Goal: Task Accomplishment & Management: Manage account settings

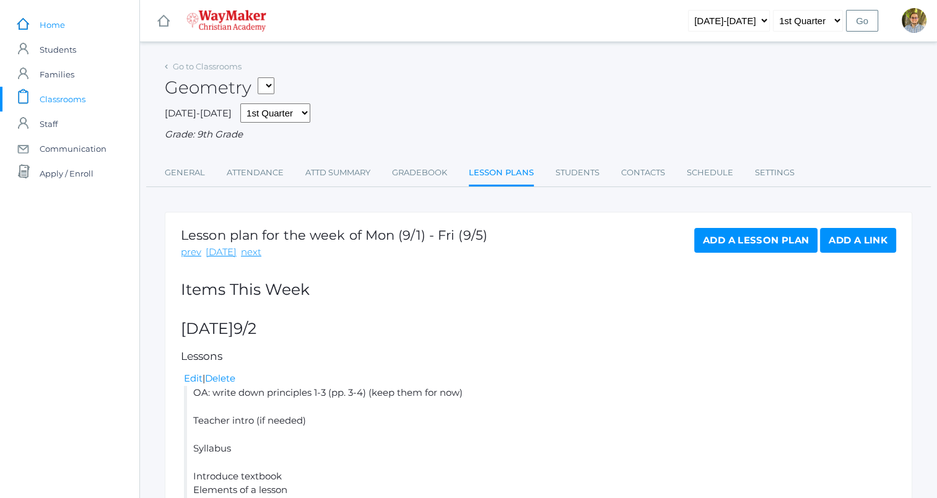
click at [60, 21] on span "Home" at bounding box center [52, 24] width 25 height 25
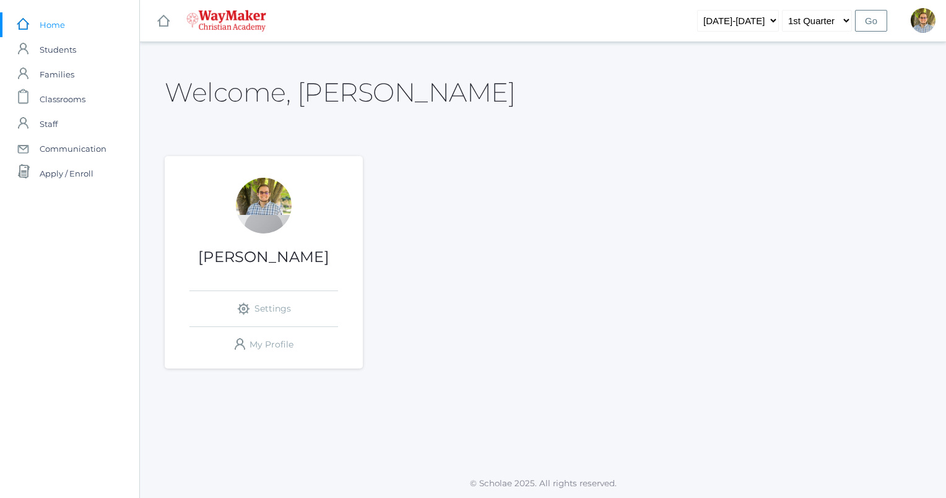
click at [513, 171] on div "Kylen Braileanu icons/ui/navigation/settings Created with Sketch. Settings icon…" at bounding box center [543, 262] width 757 height 212
drag, startPoint x: 857, startPoint y: 11, endPoint x: 640, endPoint y: 64, distance: 224.0
click at [640, 64] on div "Welcome, Kylen" at bounding box center [543, 85] width 757 height 55
click at [535, 180] on div "Kylen Braileanu icons/ui/navigation/settings Created with Sketch. Settings icon…" at bounding box center [543, 262] width 757 height 212
click at [629, 296] on div "Kylen Braileanu icons/ui/navigation/settings Created with Sketch. Settings icon…" at bounding box center [543, 262] width 757 height 212
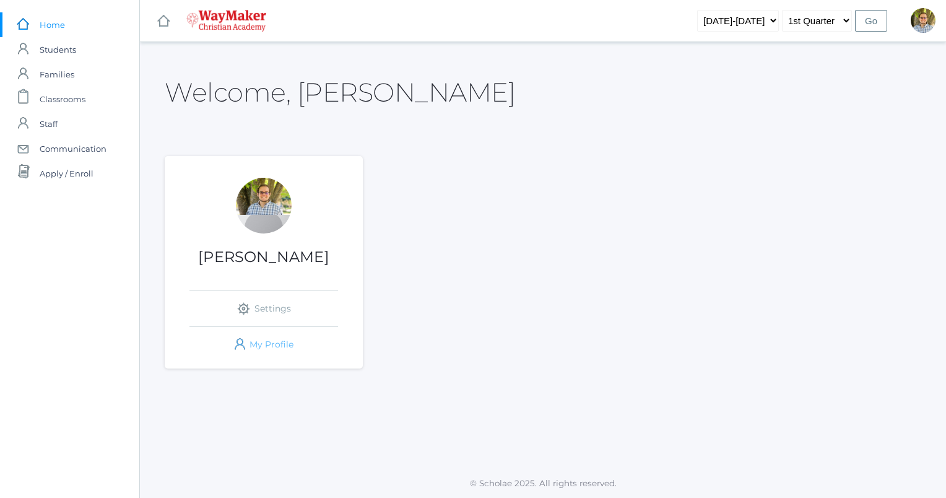
click at [261, 344] on link "icons/user/plain Created with Sketch. My Profile" at bounding box center [264, 344] width 149 height 35
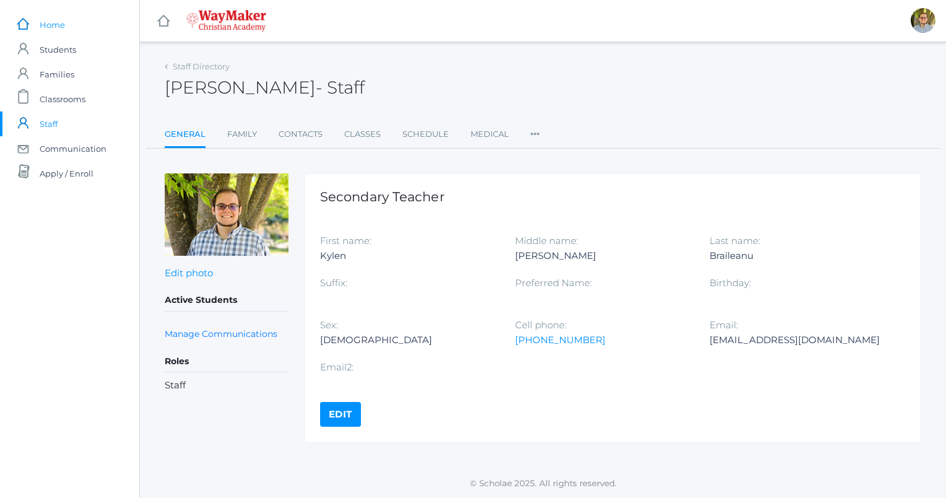
click at [64, 27] on link "icons/ui/navigation/home Created with Sketch. Home" at bounding box center [69, 24] width 139 height 25
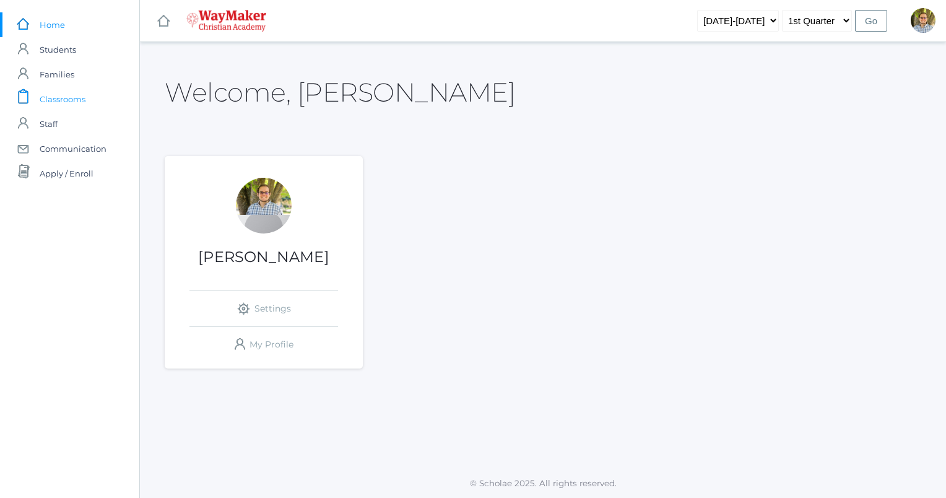
click at [72, 97] on span "Classrooms" at bounding box center [63, 99] width 46 height 25
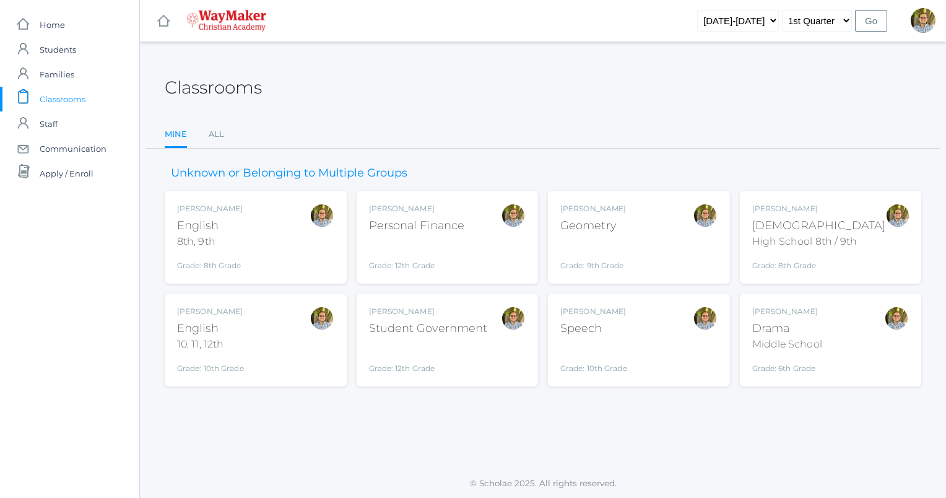
click at [266, 237] on div "Kylen Braileanu English 8th, 9th Grade: 8th Grade 08ENGLISH" at bounding box center [255, 237] width 157 height 68
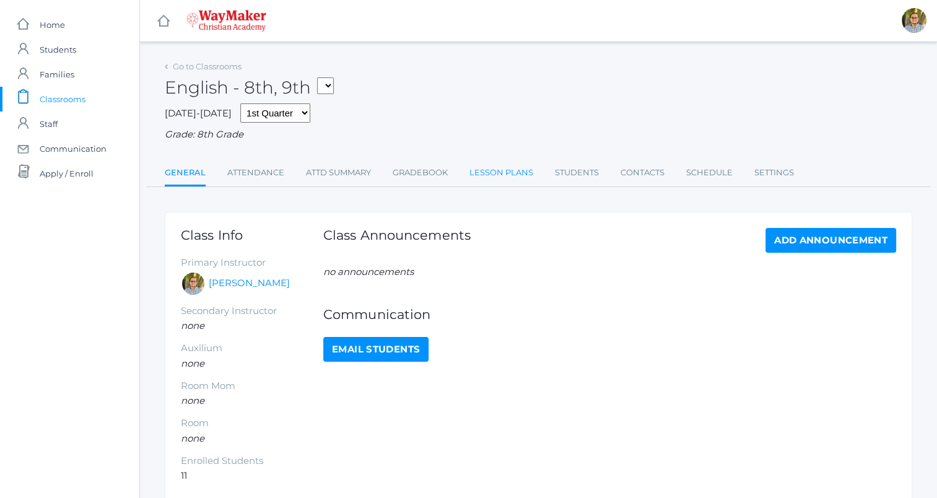
click at [499, 169] on link "Lesson Plans" at bounding box center [502, 172] width 64 height 25
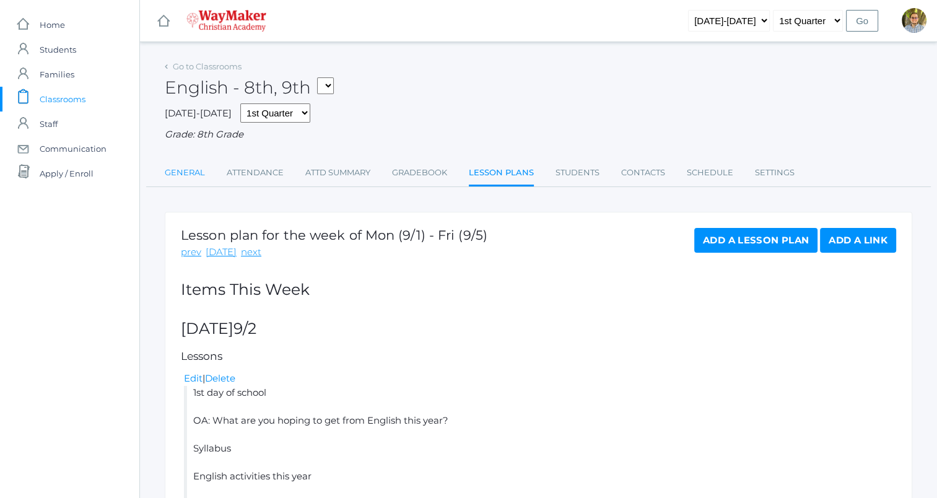
click at [183, 166] on link "General" at bounding box center [185, 172] width 40 height 25
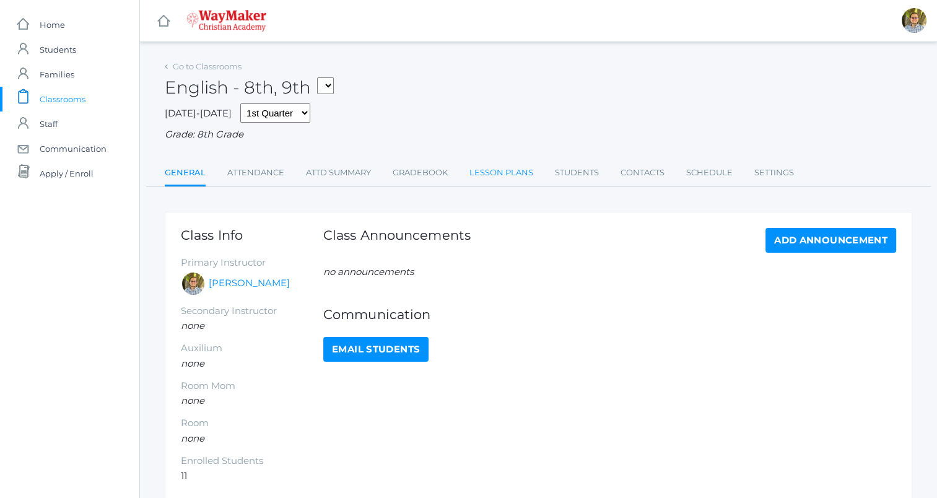
click at [498, 180] on link "Lesson Plans" at bounding box center [502, 172] width 64 height 25
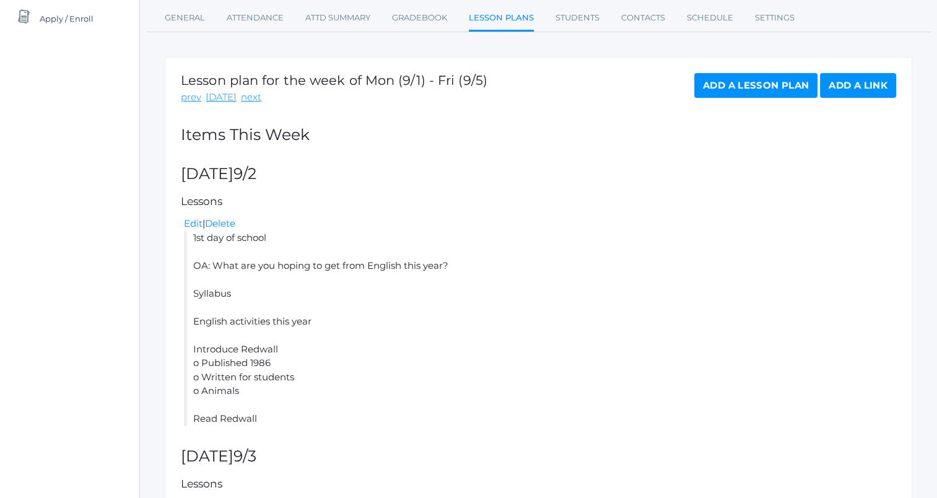
scroll to position [155, 0]
click at [249, 98] on link "next" at bounding box center [251, 97] width 20 height 14
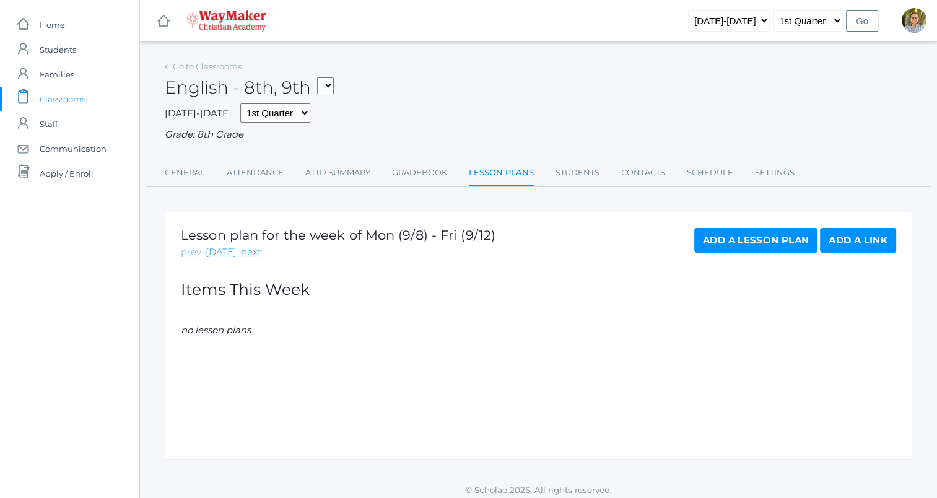
click at [190, 253] on link "prev" at bounding box center [191, 252] width 20 height 14
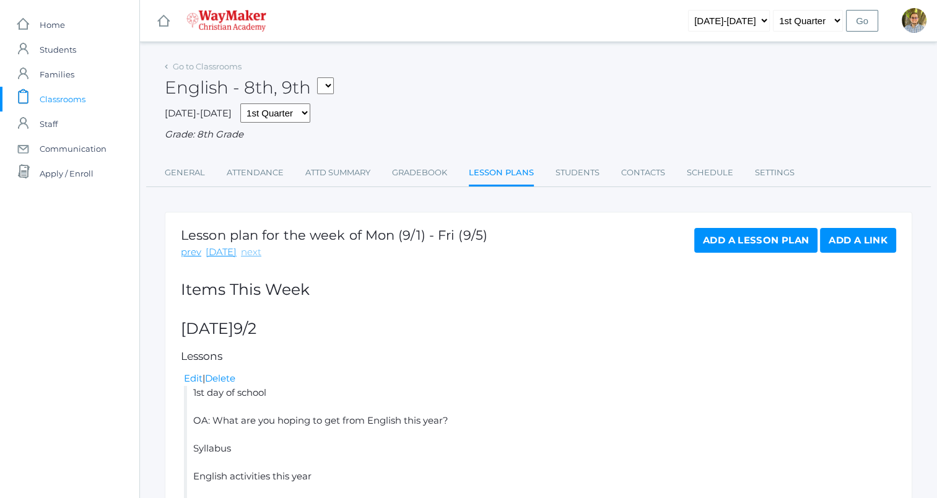
click at [243, 251] on link "next" at bounding box center [251, 252] width 20 height 14
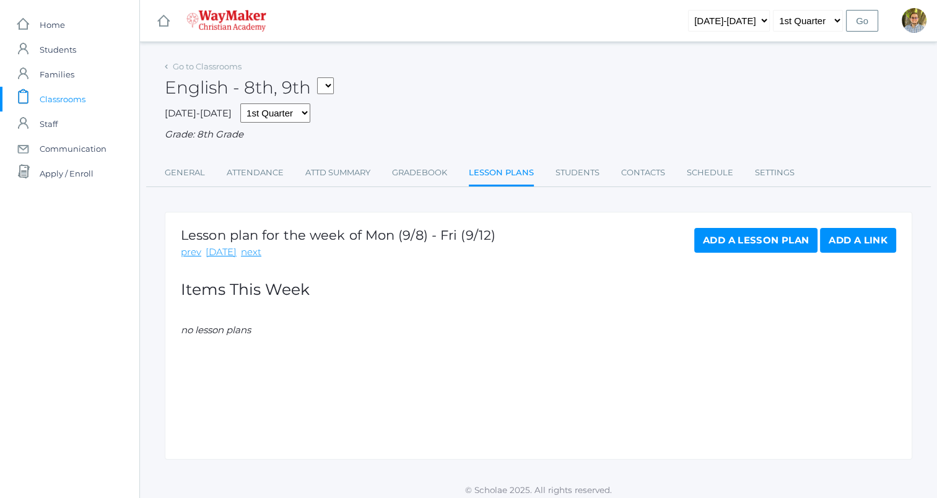
click at [736, 245] on link "Add a Lesson Plan" at bounding box center [755, 240] width 123 height 25
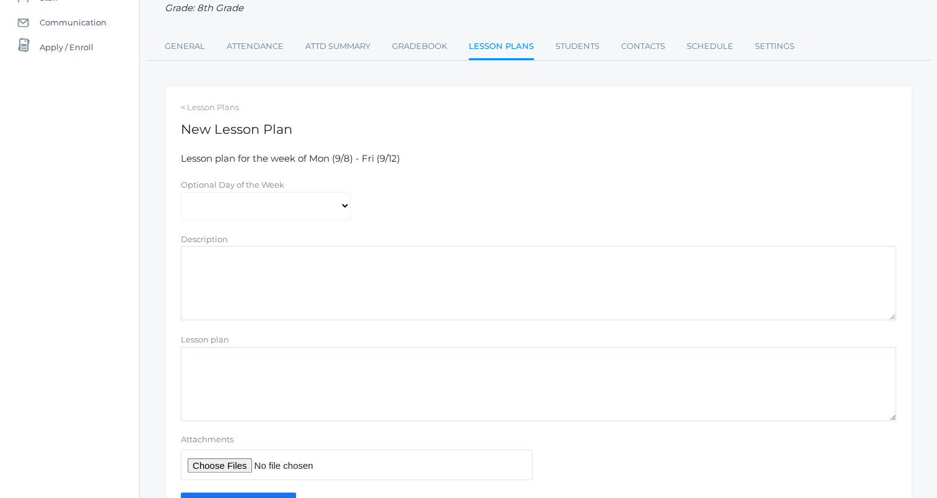
scroll to position [128, 0]
click at [321, 204] on select "Monday Tuesday Wednesday Thursday Friday" at bounding box center [266, 205] width 170 height 28
click at [411, 206] on div "Optional Day of the Week Monday Tuesday Wednesday Thursday Friday" at bounding box center [539, 198] width 728 height 42
click at [295, 209] on select "Monday Tuesday Wednesday Thursday Friday" at bounding box center [266, 205] width 170 height 28
click at [444, 203] on div "Optional Day of the Week Monday Tuesday Wednesday Thursday Friday" at bounding box center [539, 198] width 728 height 42
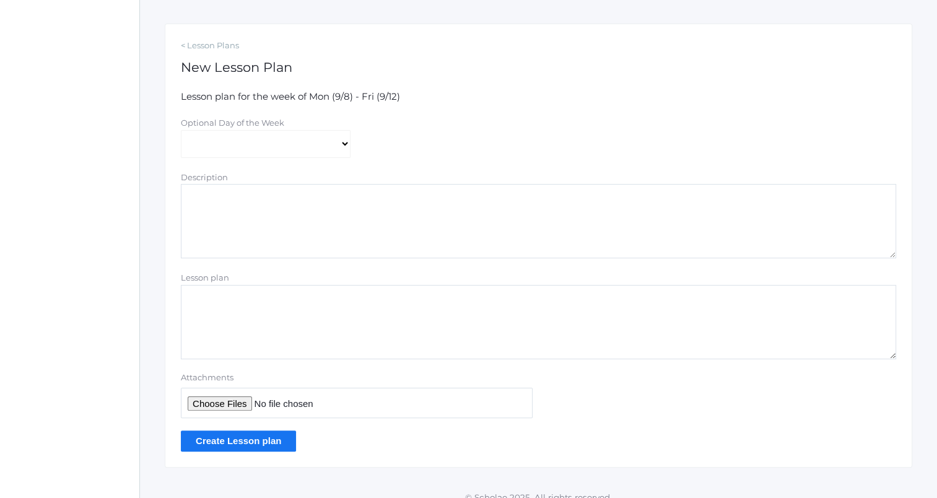
scroll to position [193, 0]
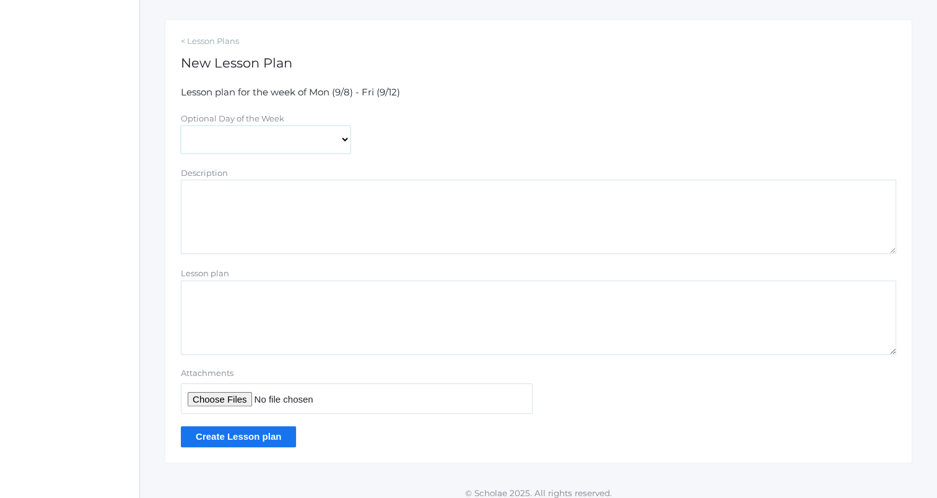
click at [331, 126] on select "Monday Tuesday Wednesday Thursday Friday" at bounding box center [266, 140] width 170 height 28
select select "2025-09-09"
click at [181, 126] on select "Monday Tuesday Wednesday Thursday Friday" at bounding box center [266, 140] width 170 height 28
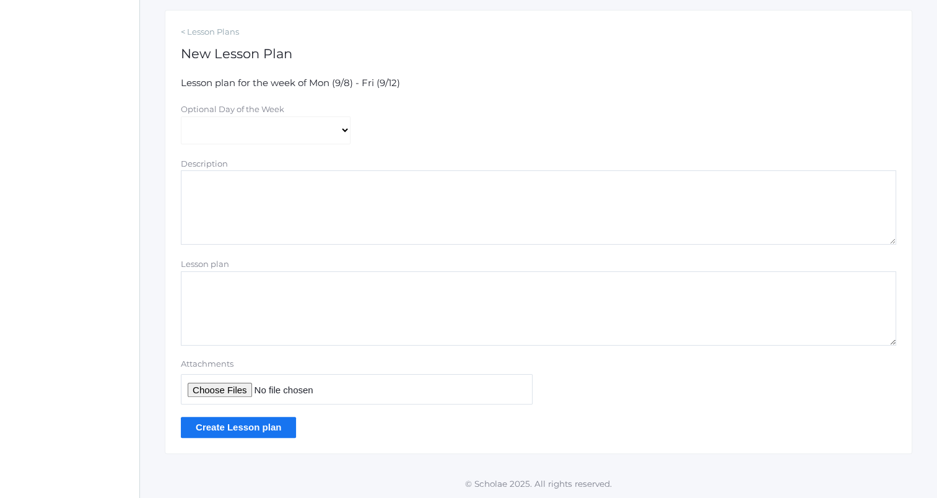
click at [230, 323] on textarea "Lesson plan" at bounding box center [538, 308] width 715 height 74
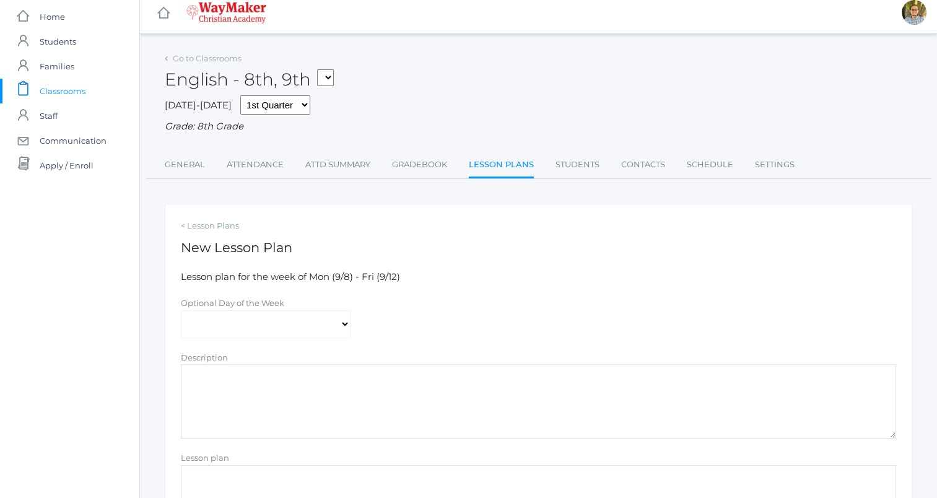
scroll to position [0, 0]
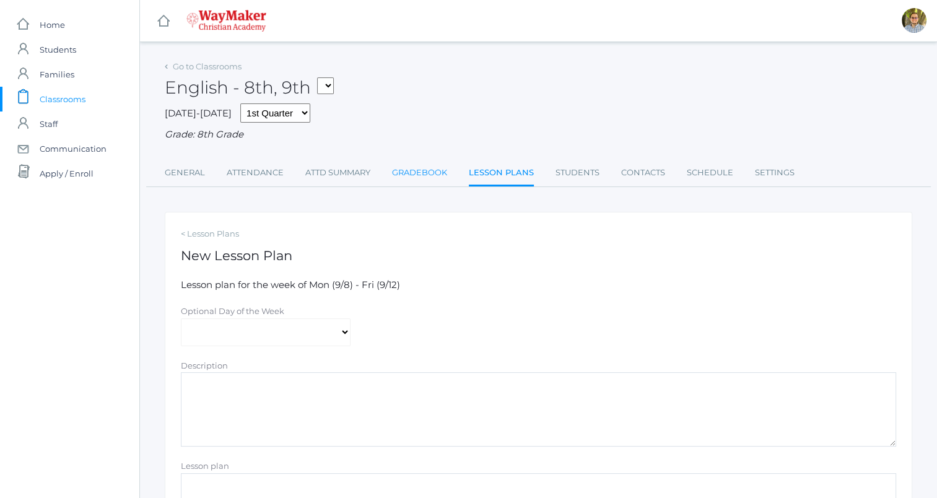
click at [415, 172] on link "Gradebook" at bounding box center [419, 172] width 55 height 25
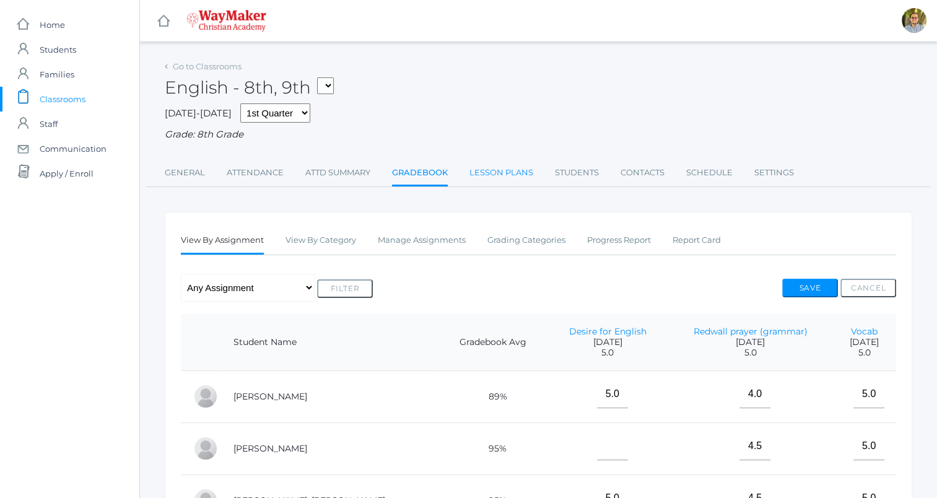
click at [496, 173] on link "Lesson Plans" at bounding box center [502, 172] width 64 height 25
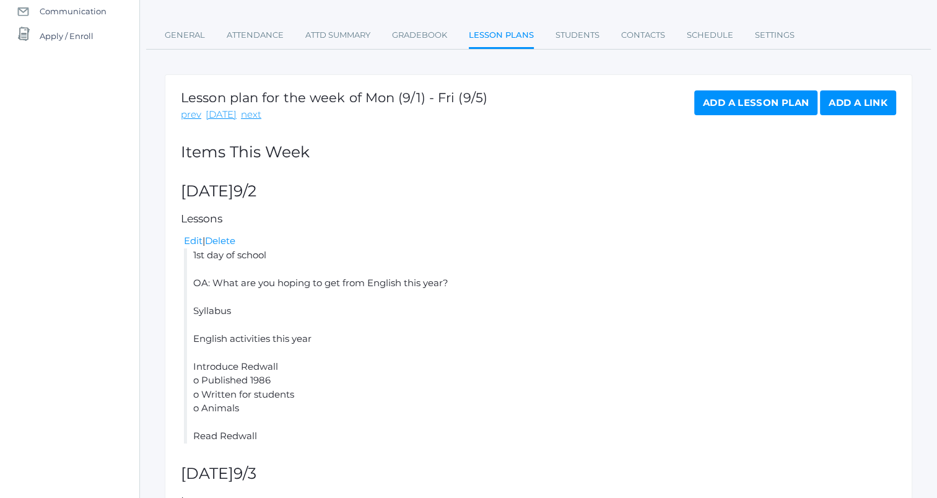
scroll to position [140, 0]
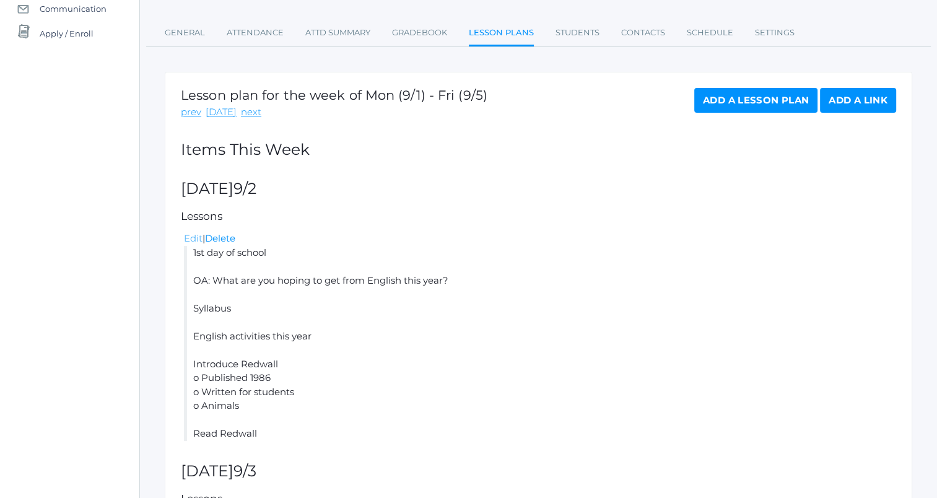
click at [193, 238] on link "Edit" at bounding box center [193, 238] width 19 height 12
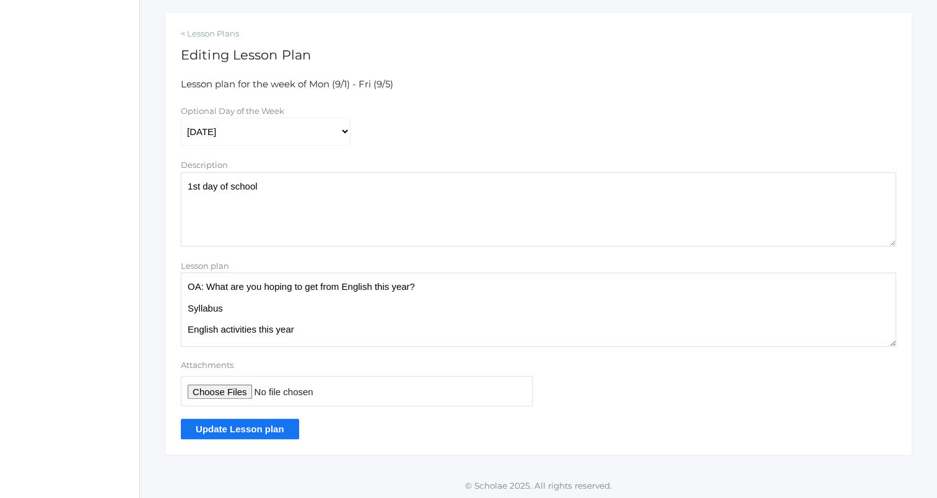
scroll to position [202, 0]
click at [234, 422] on input "Update Lesson plan" at bounding box center [240, 427] width 118 height 20
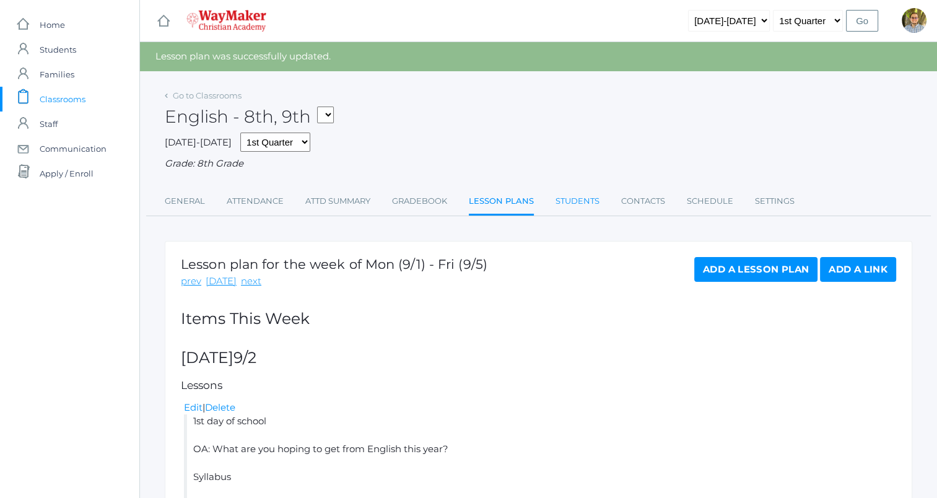
click at [579, 206] on link "Students" at bounding box center [578, 201] width 44 height 25
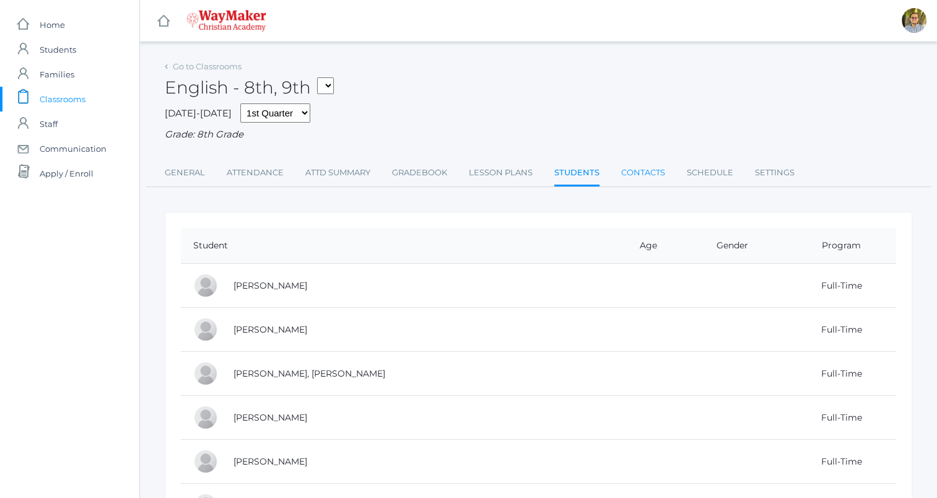
click at [629, 177] on link "Contacts" at bounding box center [643, 172] width 44 height 25
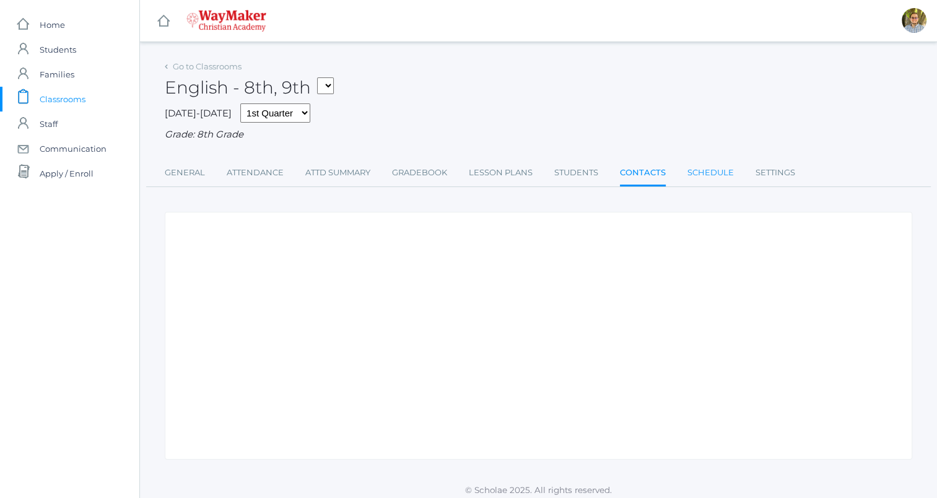
click at [716, 179] on link "Schedule" at bounding box center [711, 172] width 46 height 25
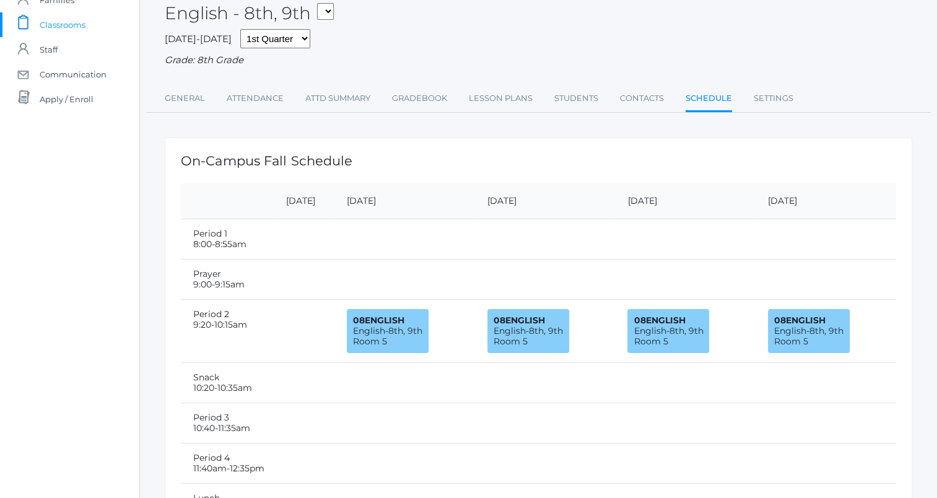
scroll to position [24, 0]
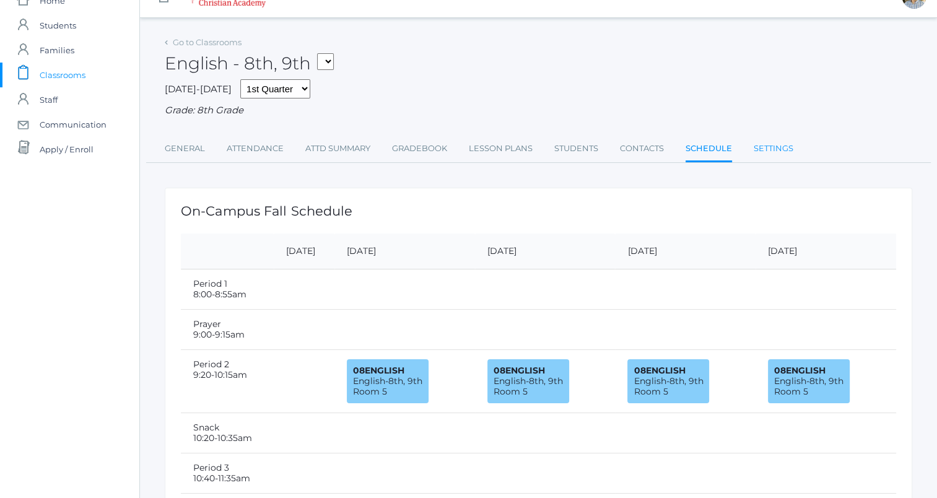
click at [774, 156] on link "Settings" at bounding box center [774, 148] width 40 height 25
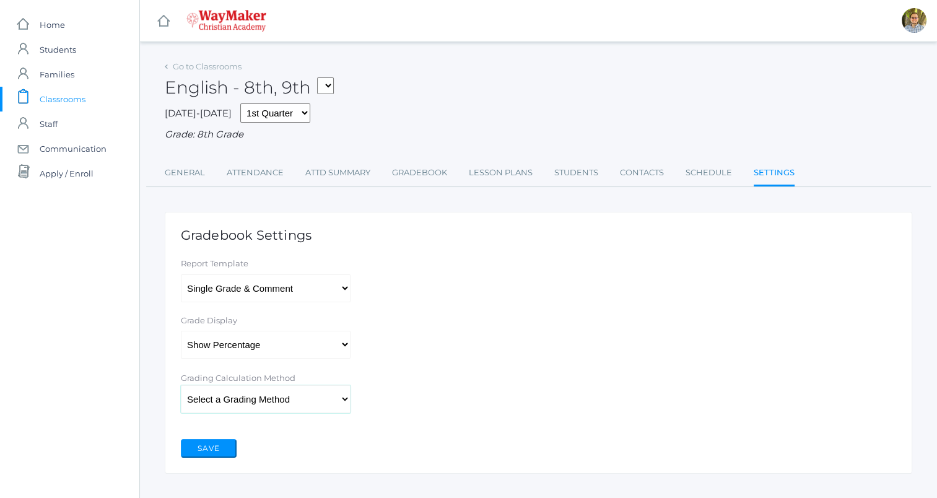
click at [318, 404] on select "Select a Grading Method Percent Method Points Method" at bounding box center [266, 399] width 170 height 28
select select "1"
click at [181, 385] on select "Select a Grading Method Percent Method Points Method" at bounding box center [266, 399] width 170 height 28
click at [216, 447] on button "Save" at bounding box center [209, 448] width 56 height 19
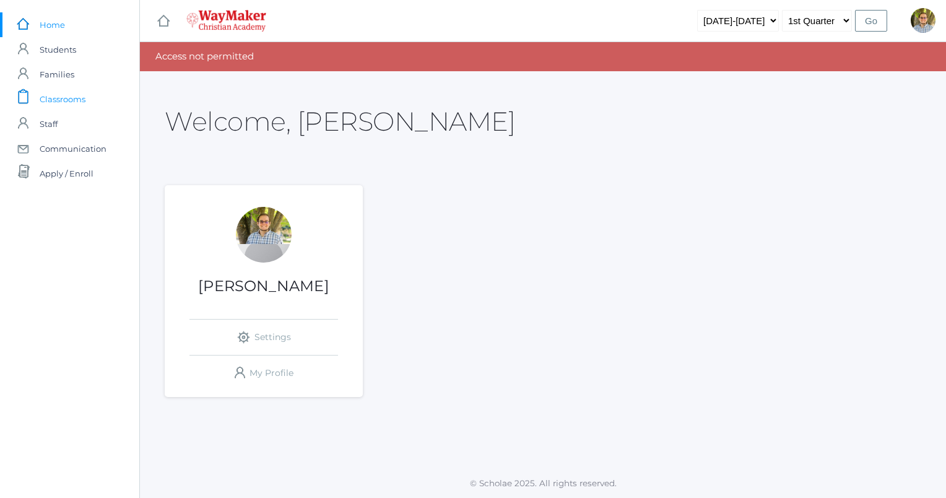
click at [82, 100] on span "Classrooms" at bounding box center [63, 99] width 46 height 25
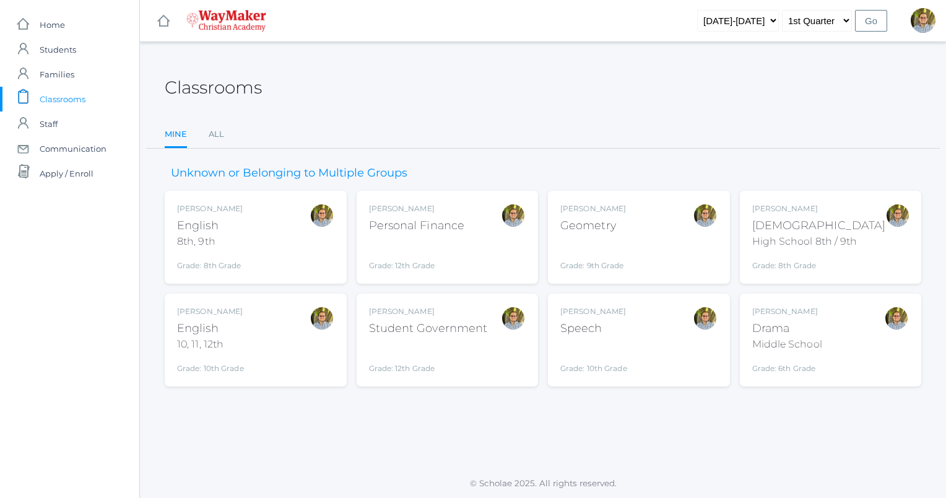
click at [278, 245] on div "Kylen Braileanu English 8th, 9th Grade: 8th Grade 08ENGLISH" at bounding box center [255, 237] width 157 height 68
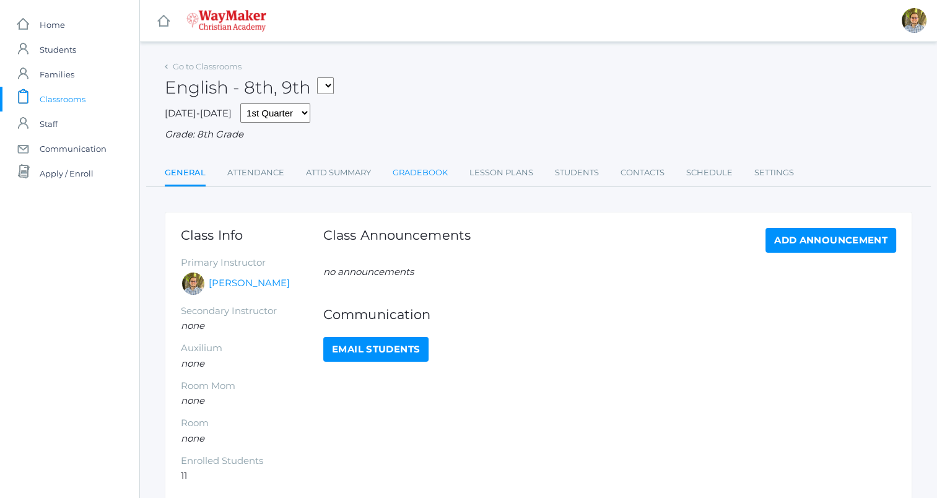
click at [421, 178] on link "Gradebook" at bounding box center [420, 172] width 55 height 25
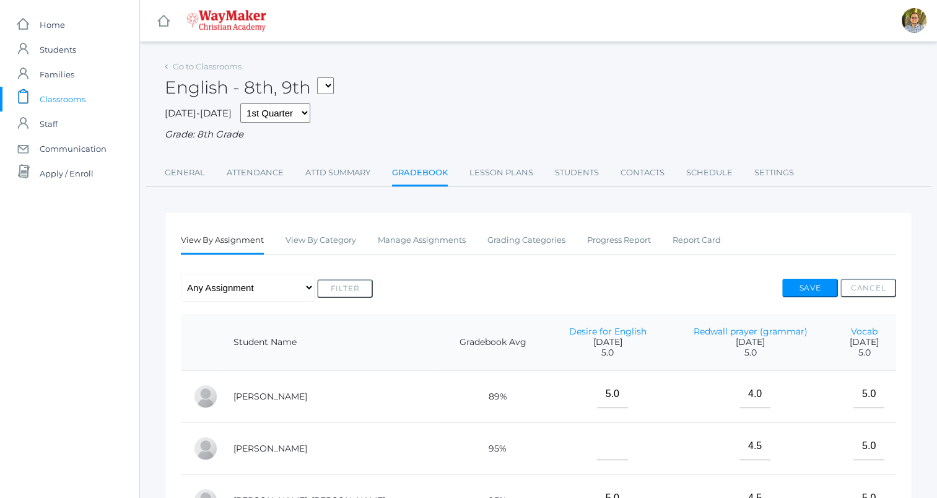
click at [247, 157] on div "Go to Classrooms English - 8th, 9th FINANCE - Personal Finance SG - Student Gov…" at bounding box center [539, 122] width 748 height 129
click at [243, 181] on link "Attendance" at bounding box center [255, 172] width 57 height 25
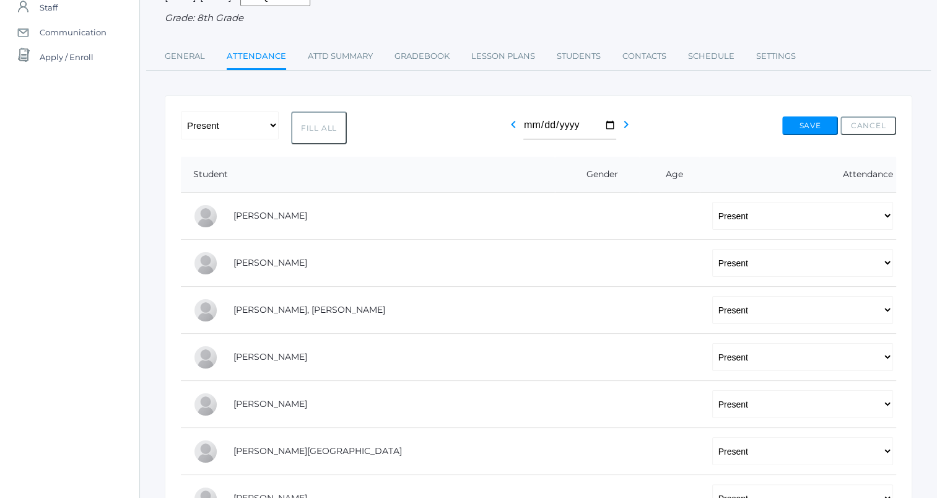
scroll to position [119, 0]
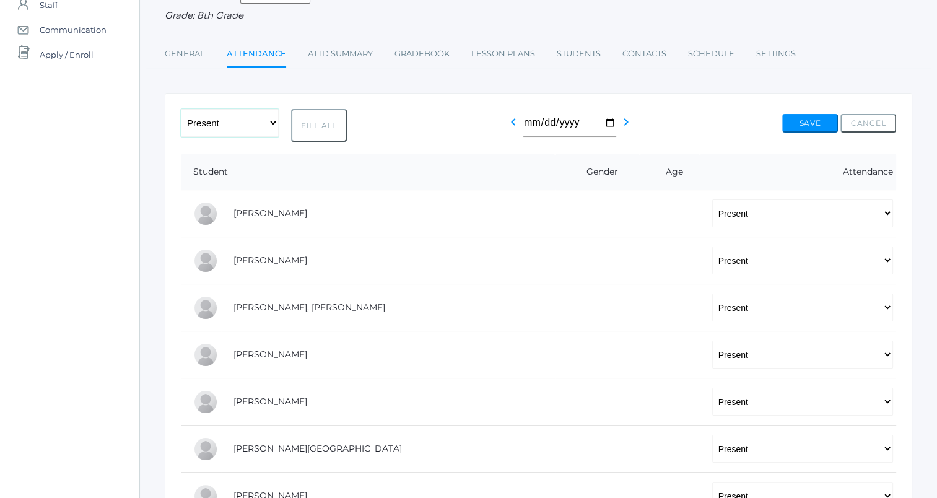
click at [252, 129] on select "-- Present Tardy Excused Tardy Unexcused Absent Excused Absent Unexcused" at bounding box center [230, 123] width 98 height 28
click at [384, 115] on div "-- Present Tardy Excused Tardy Unexcused Absent Excused Absent Unexcused Fill A…" at bounding box center [538, 125] width 715 height 33
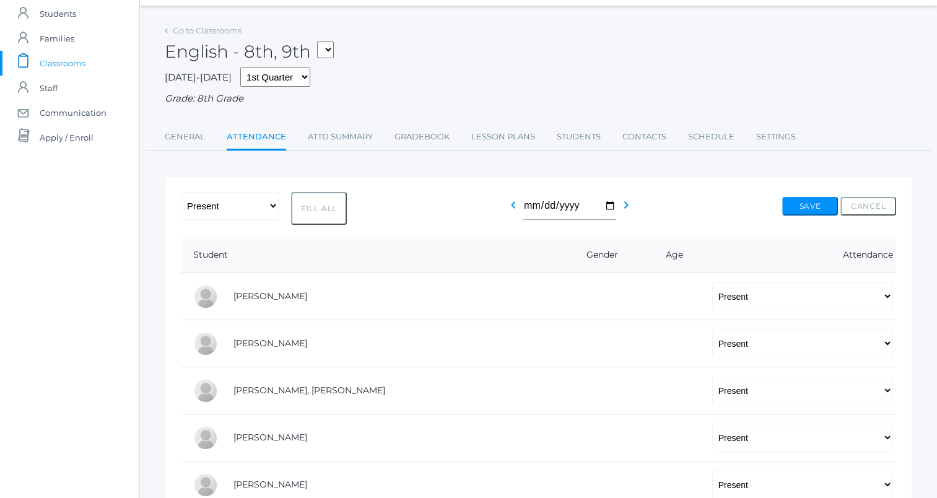
scroll to position [35, 0]
click at [746, 295] on select "-- Present Tardy Excused Tardy Unexcused Absent Excused Absent Unexcused" at bounding box center [802, 297] width 181 height 28
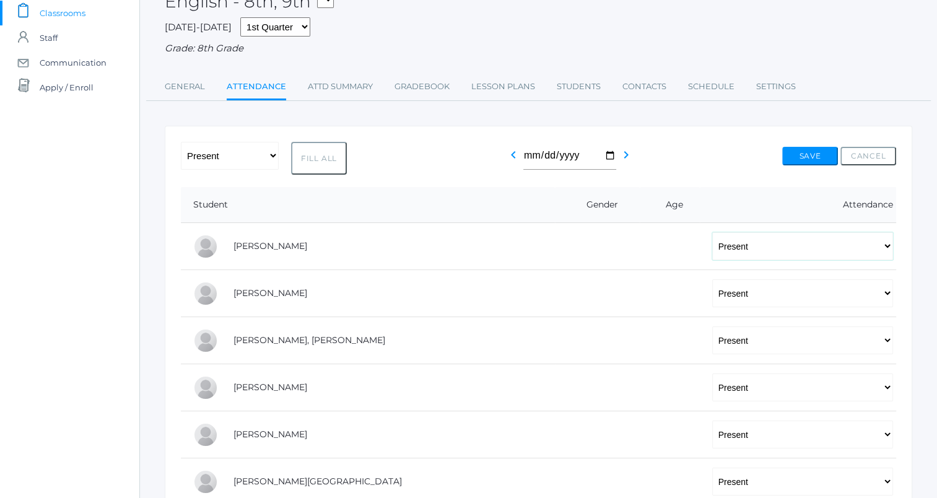
scroll to position [94, 0]
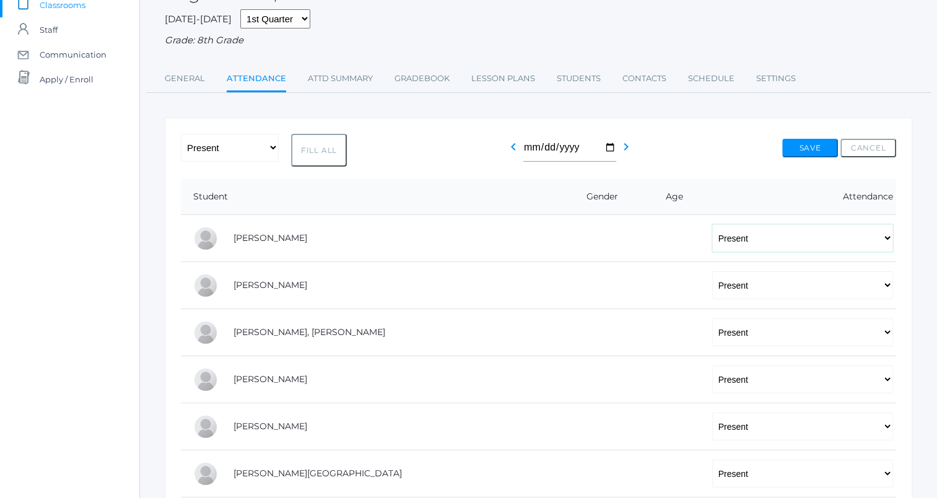
click at [713, 242] on select "-- Present Tardy Excused Tardy Unexcused Absent Excused Absent Unexcused" at bounding box center [802, 238] width 181 height 28
click at [675, 121] on div "-- Present Tardy Excused Tardy Unexcused Absent Excused Absent Unexcused Fill A…" at bounding box center [539, 451] width 748 height 667
click at [824, 151] on button "Save" at bounding box center [810, 148] width 56 height 19
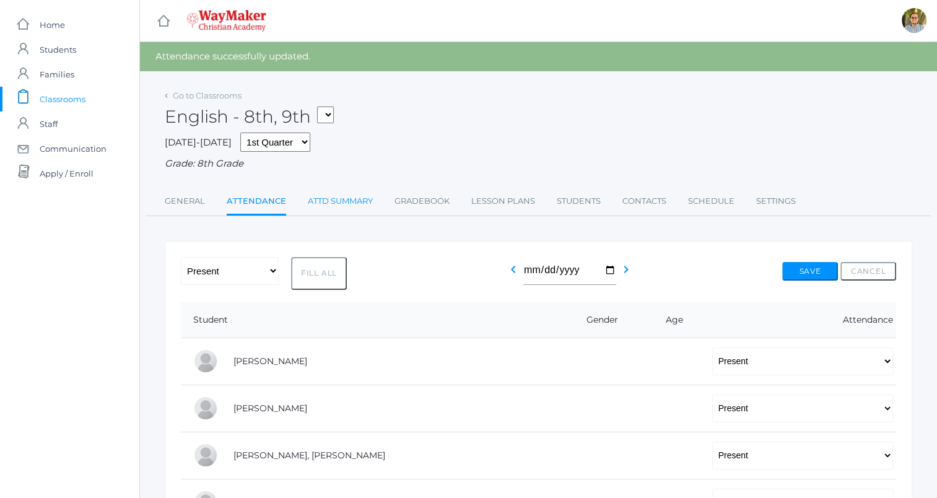
click at [341, 203] on link "Attd Summary" at bounding box center [340, 201] width 65 height 25
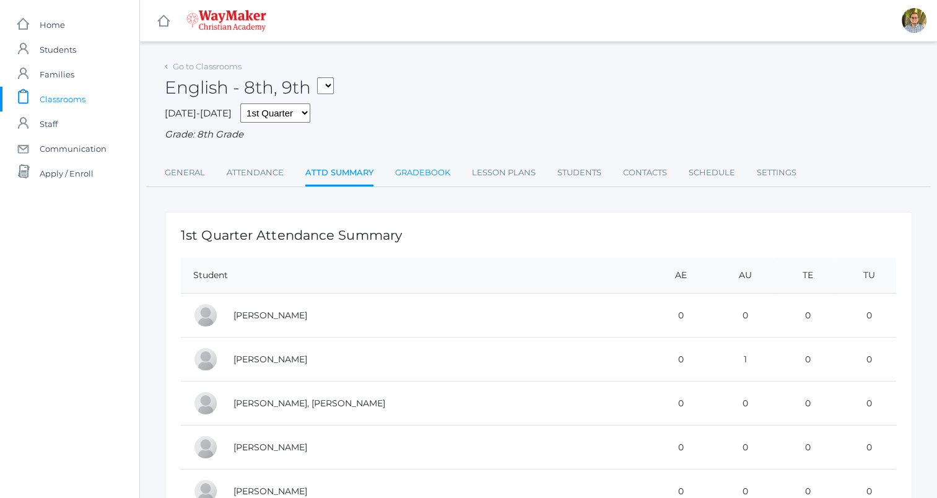
click at [417, 174] on link "Gradebook" at bounding box center [422, 172] width 55 height 25
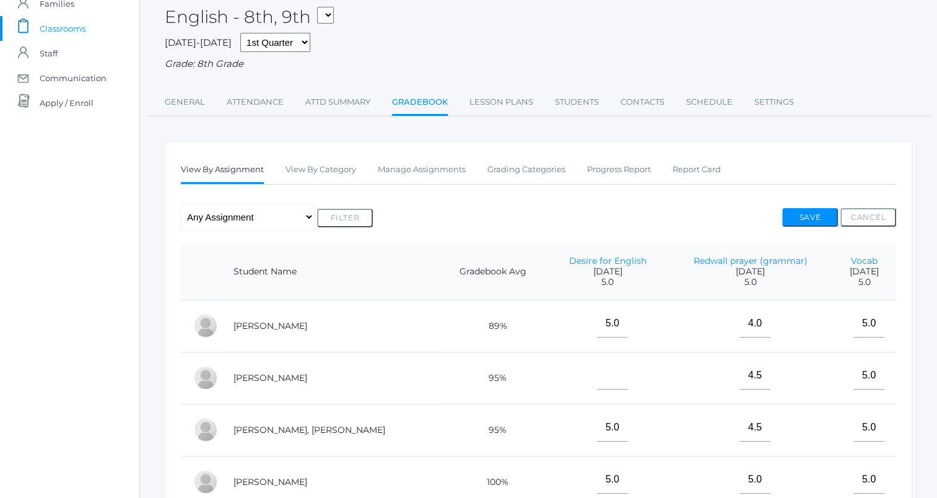
scroll to position [67, 0]
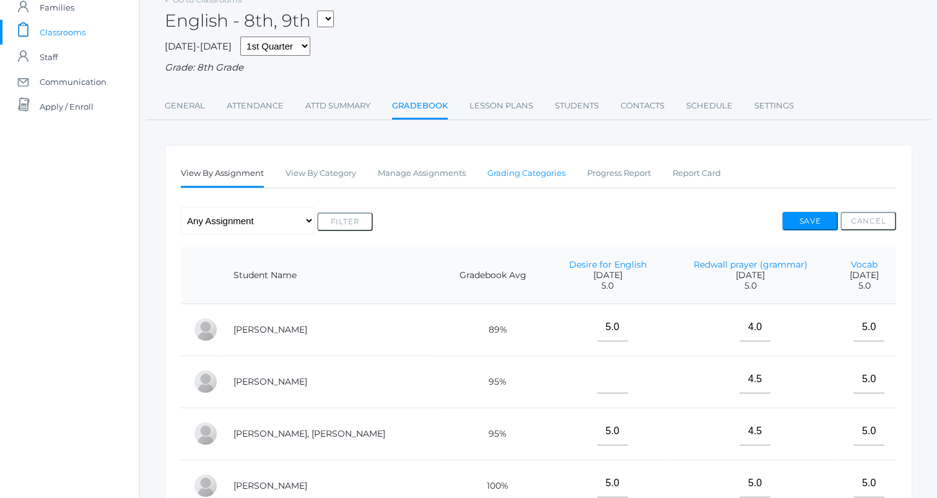
click at [505, 180] on link "Grading Categories" at bounding box center [526, 173] width 78 height 25
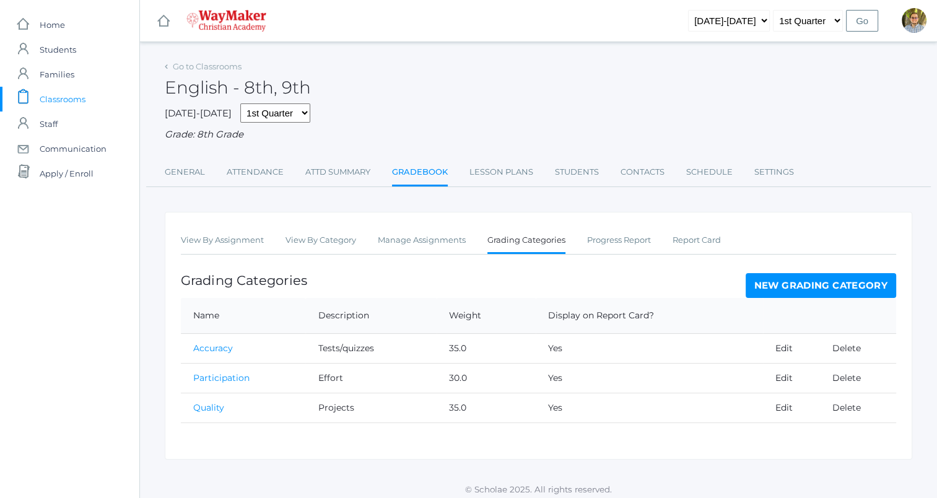
click at [761, 280] on link "New Grading Category" at bounding box center [821, 285] width 151 height 25
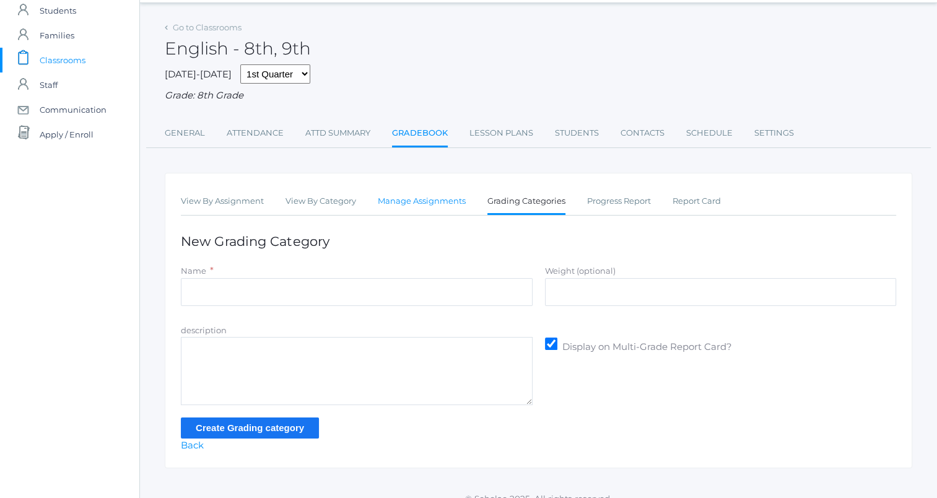
scroll to position [55, 0]
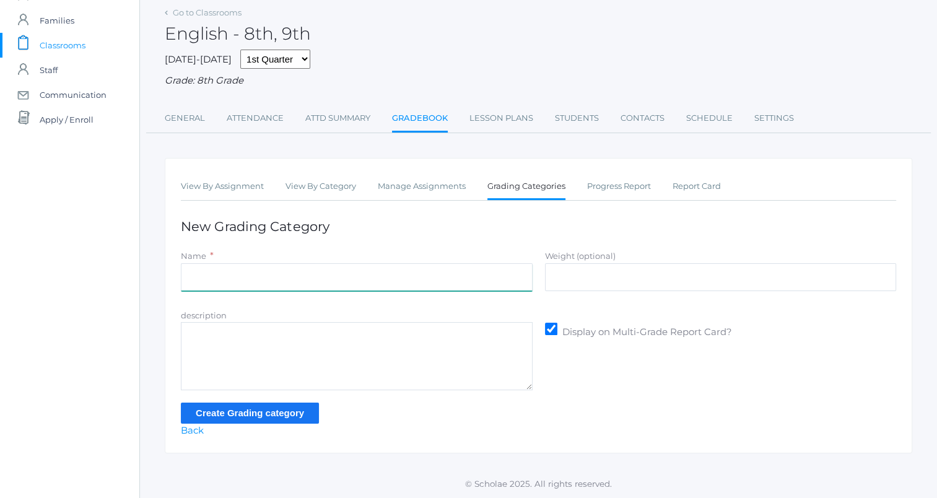
click at [431, 264] on input "Name" at bounding box center [357, 277] width 352 height 28
type input "Participation"
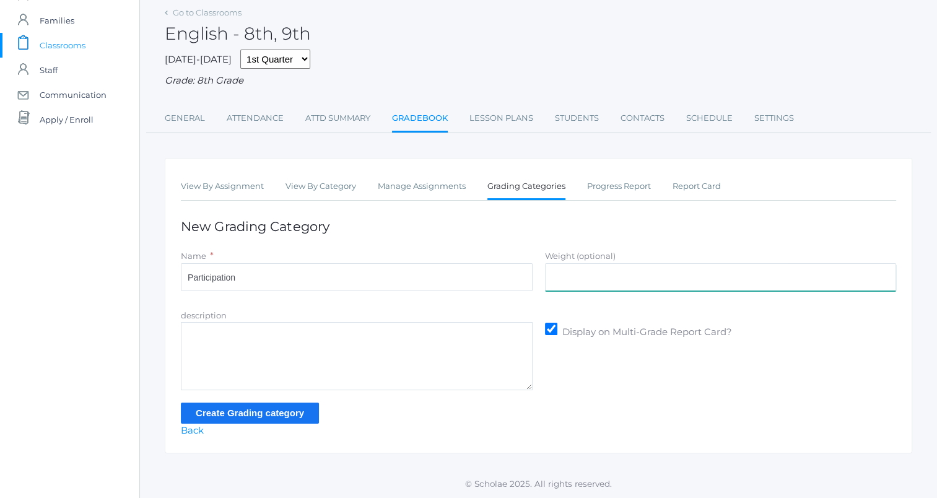
click at [655, 281] on input "Weight (optional)" at bounding box center [721, 277] width 352 height 28
type input "30"
click at [634, 385] on div "description Display on Multi-Grade Report Card?" at bounding box center [539, 349] width 728 height 82
click at [425, 356] on textarea "description" at bounding box center [357, 356] width 352 height 68
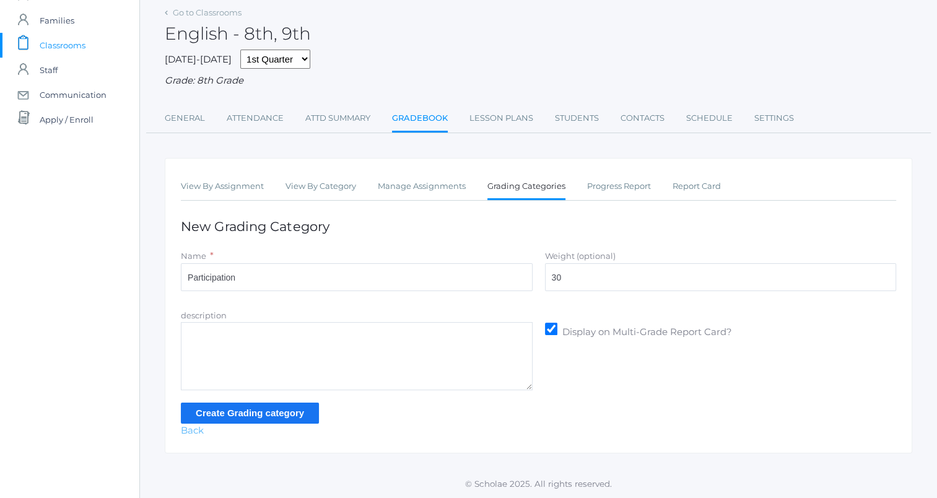
click at [187, 430] on link "Back" at bounding box center [192, 430] width 23 height 12
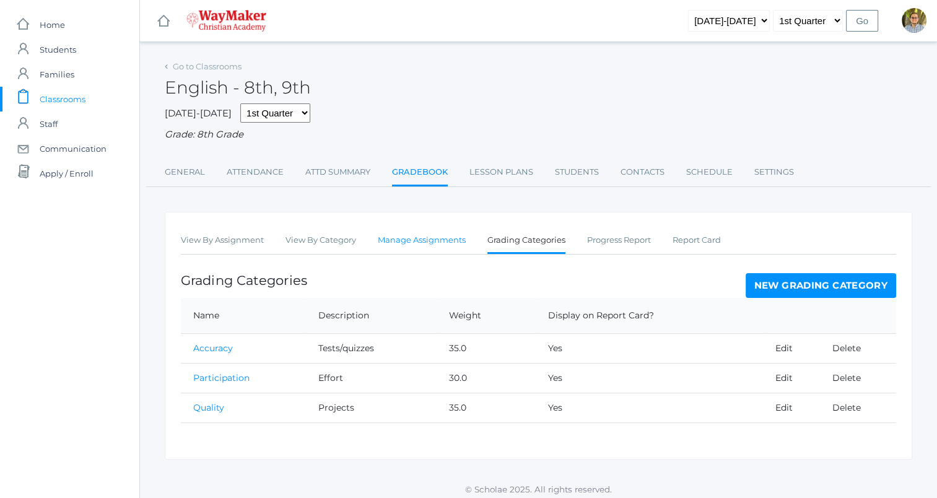
click at [427, 246] on link "Manage Assignments" at bounding box center [422, 240] width 88 height 25
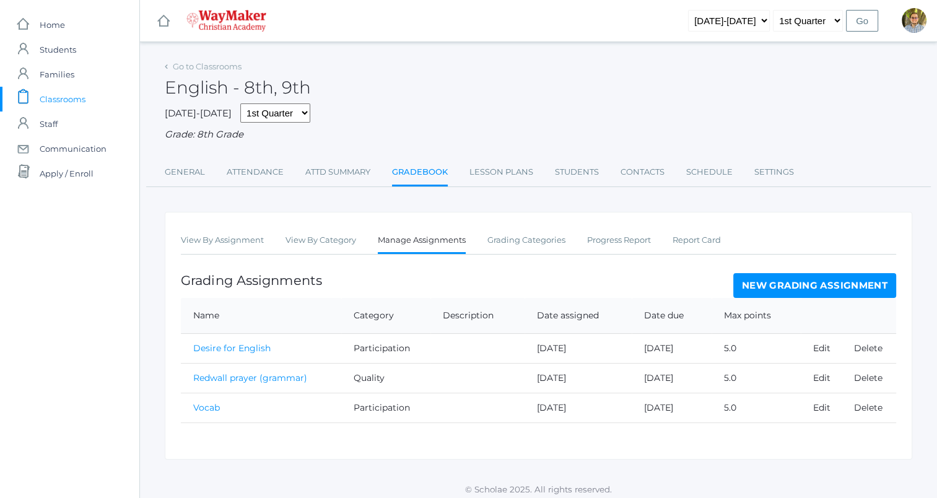
click at [766, 277] on link "New Grading Assignment" at bounding box center [814, 285] width 163 height 25
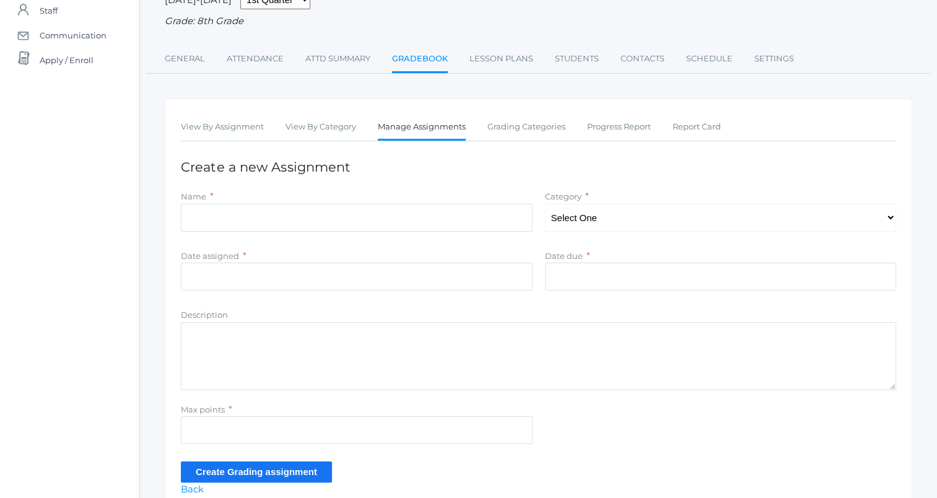
scroll to position [114, 0]
click at [640, 224] on select "Select One Quality Accuracy Participation" at bounding box center [721, 217] width 352 height 28
click at [647, 196] on div "Category * Select One Quality Accuracy Participation" at bounding box center [721, 210] width 352 height 42
click at [634, 227] on select "Select One Quality Accuracy Participation" at bounding box center [721, 217] width 352 height 28
click at [644, 172] on h1 "Create a new Assignment" at bounding box center [538, 166] width 715 height 14
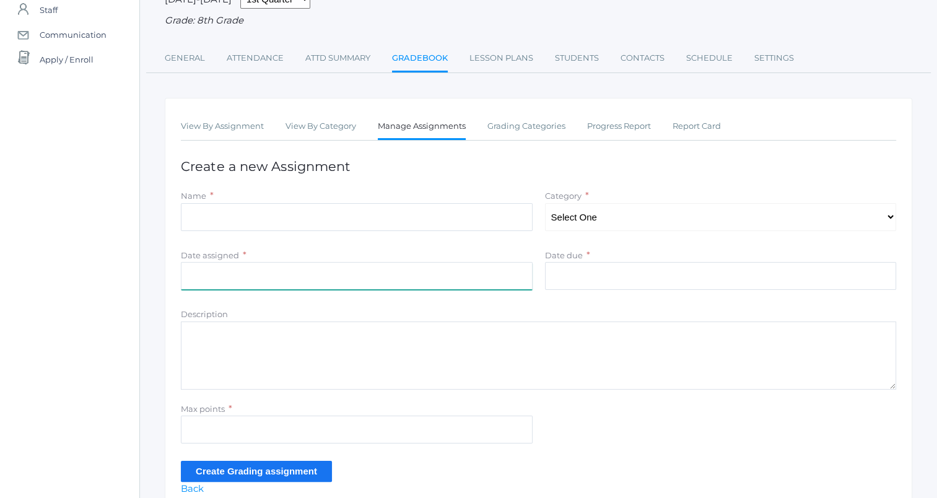
click at [349, 271] on input "Date assigned" at bounding box center [357, 276] width 352 height 28
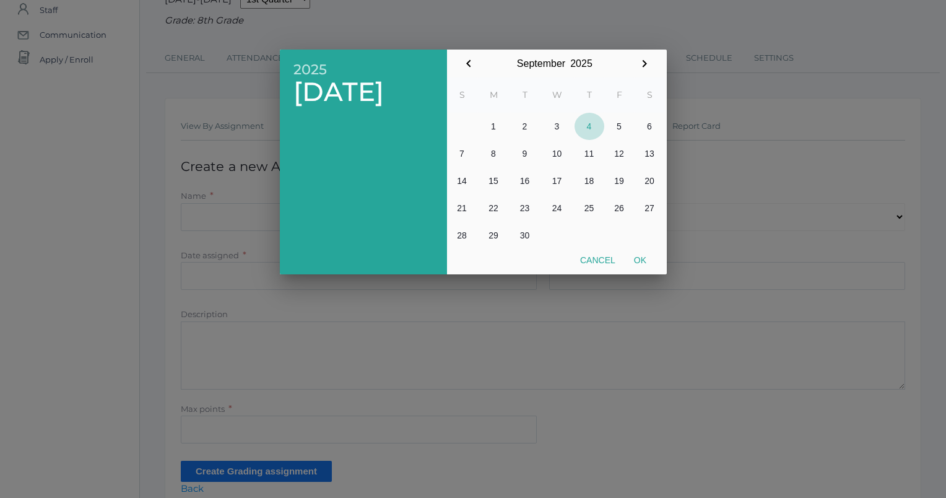
click at [585, 121] on button "4" at bounding box center [590, 126] width 30 height 27
click at [635, 262] on button "Ok" at bounding box center [640, 260] width 31 height 22
type input "2025-09-04"
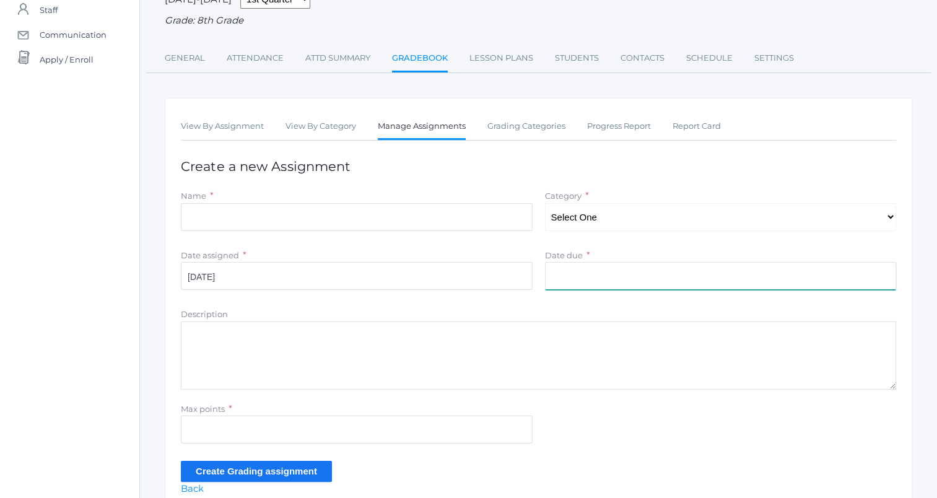
click at [649, 287] on input "Date due" at bounding box center [721, 276] width 352 height 28
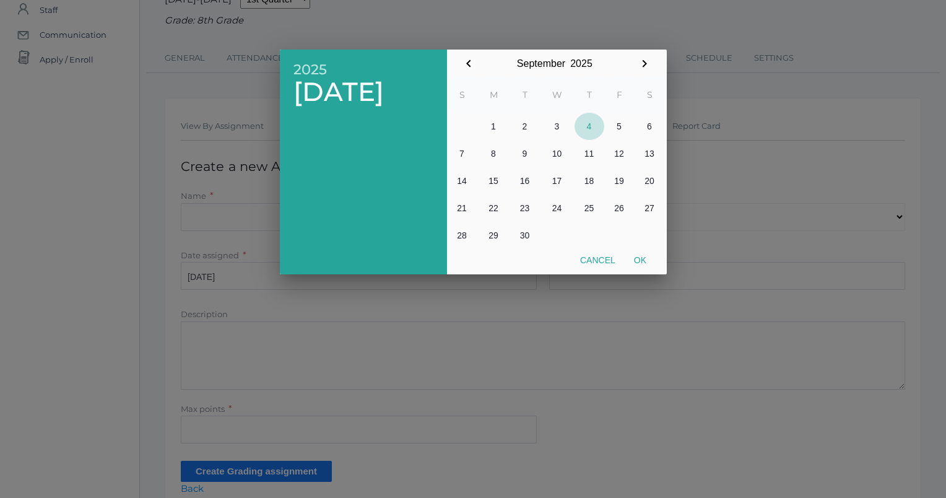
click at [590, 131] on button "4" at bounding box center [590, 126] width 30 height 27
click at [582, 155] on button "11" at bounding box center [590, 153] width 30 height 27
click at [641, 253] on button "Ok" at bounding box center [640, 260] width 31 height 22
type input "2025-09-11"
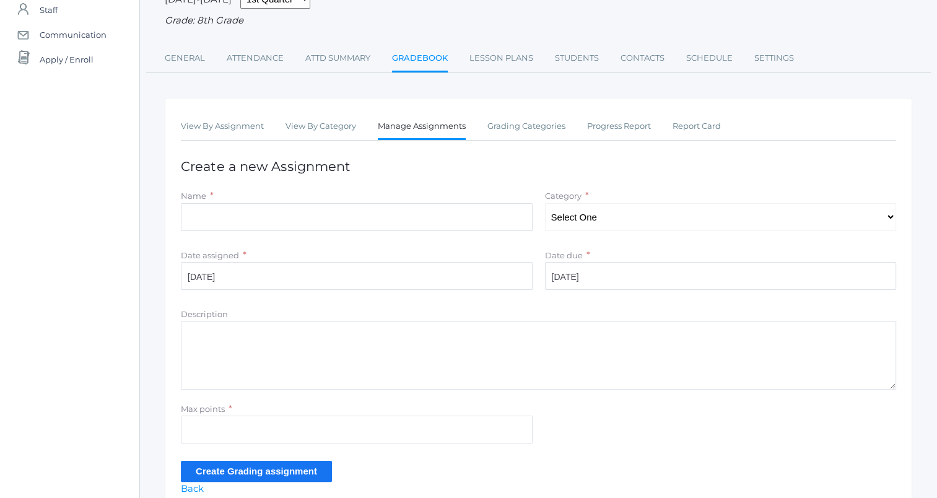
scroll to position [172, 0]
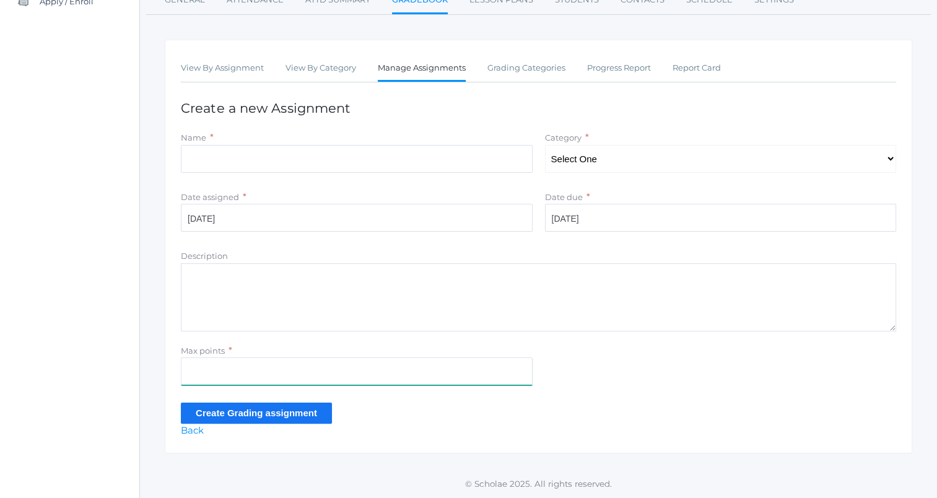
click at [493, 369] on input "Max points" at bounding box center [357, 371] width 352 height 28
click at [592, 378] on div "Max points *" at bounding box center [539, 367] width 728 height 47
click at [434, 362] on input "Max points" at bounding box center [357, 371] width 352 height 28
click at [186, 427] on link "Back" at bounding box center [192, 430] width 23 height 12
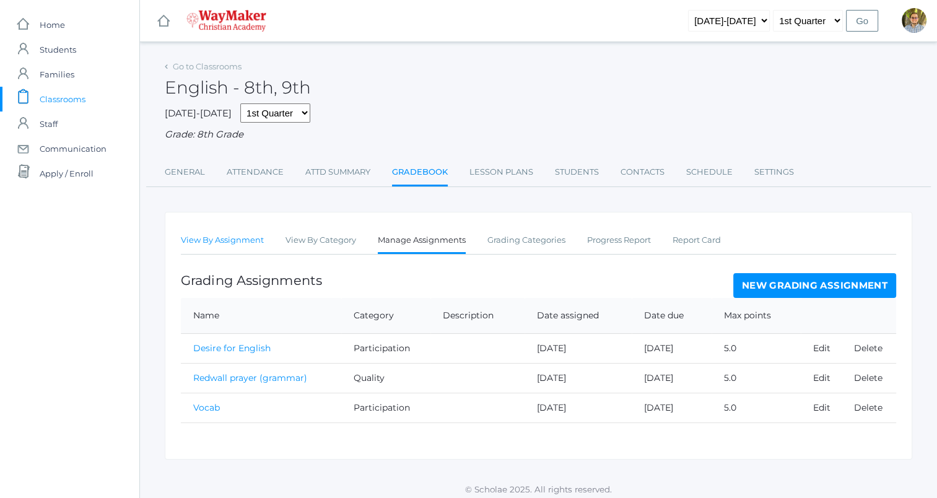
click at [208, 240] on link "View By Assignment" at bounding box center [222, 240] width 83 height 25
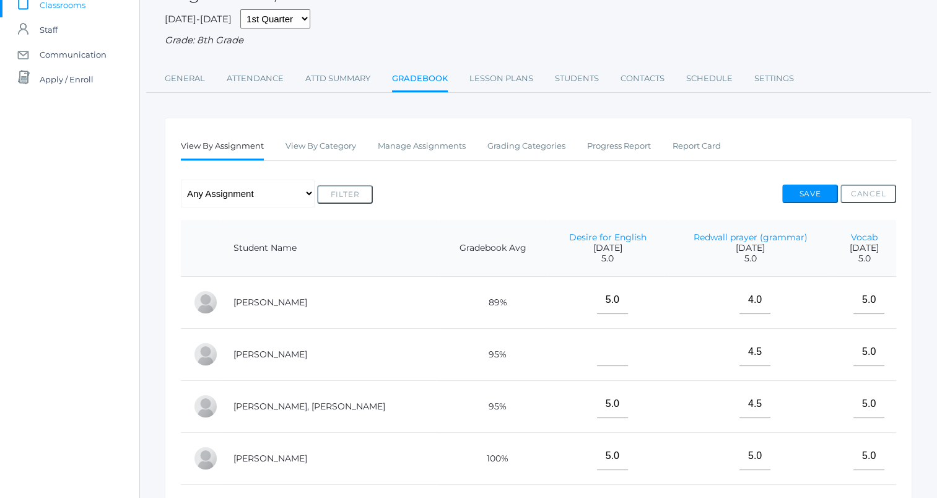
scroll to position [94, 0]
click at [509, 145] on link "Grading Categories" at bounding box center [526, 146] width 78 height 25
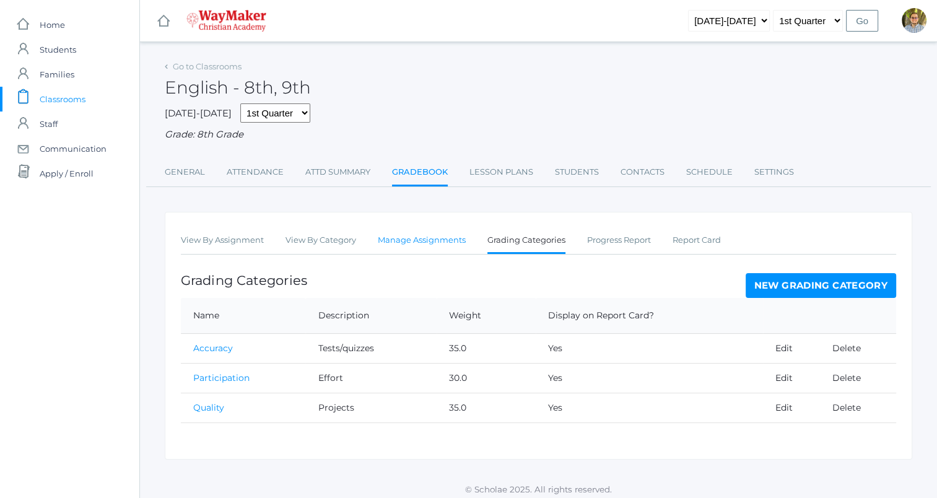
click at [418, 240] on link "Manage Assignments" at bounding box center [422, 240] width 88 height 25
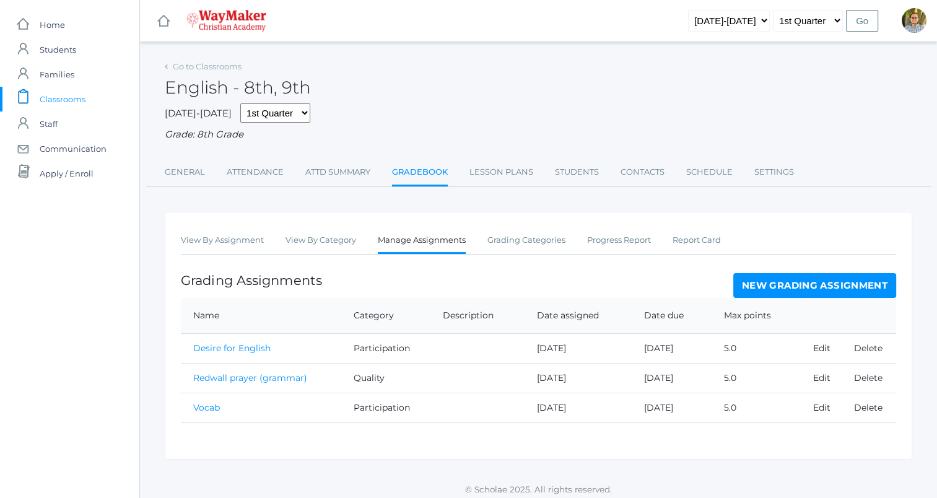
click at [771, 284] on link "New Grading Assignment" at bounding box center [814, 285] width 163 height 25
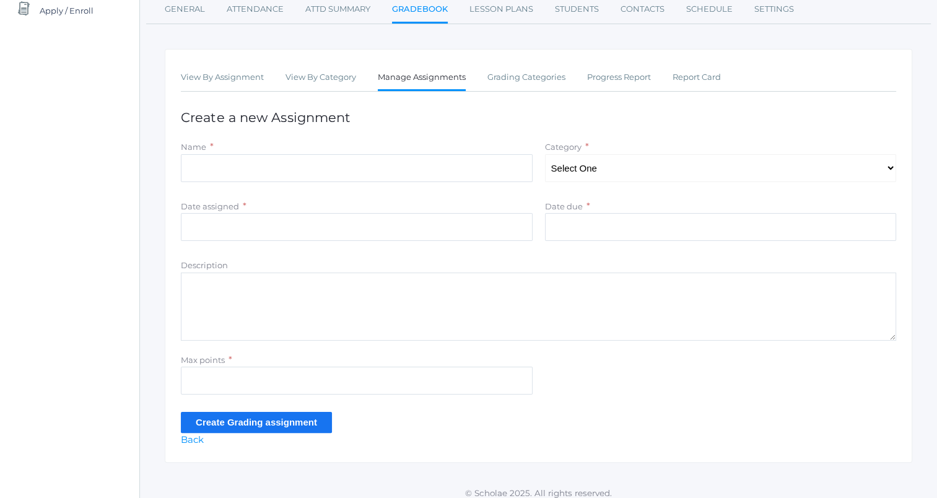
scroll to position [172, 0]
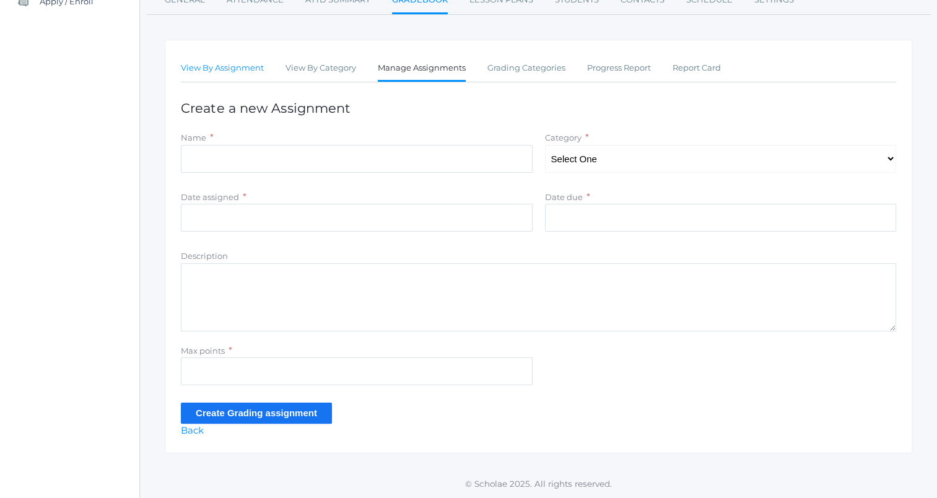
click at [209, 69] on link "View By Assignment" at bounding box center [222, 68] width 83 height 25
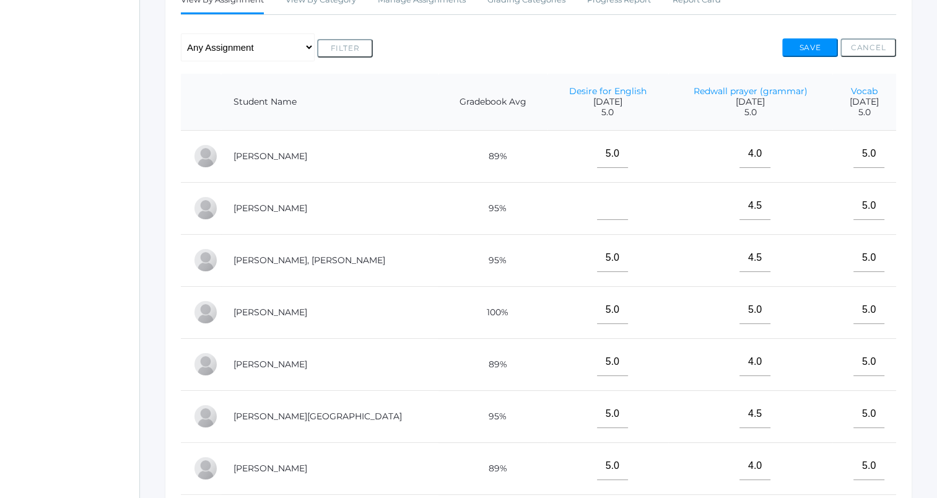
scroll to position [243, 0]
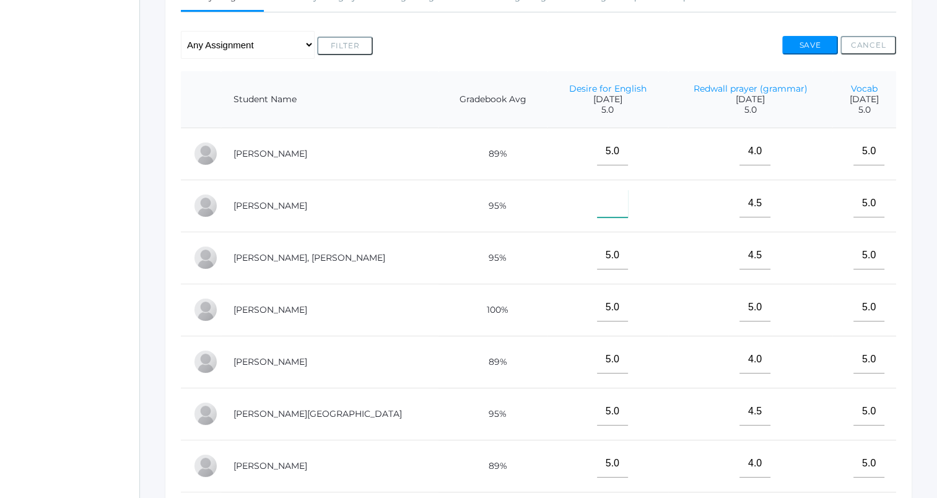
click at [597, 213] on input"] "text" at bounding box center [612, 204] width 31 height 28
drag, startPoint x: 553, startPoint y: 213, endPoint x: 581, endPoint y: 210, distance: 28.7
click at [581, 210] on td "8" at bounding box center [608, 206] width 121 height 52
type input"] "8"
click at [592, 211] on td "8" at bounding box center [608, 206] width 121 height 52
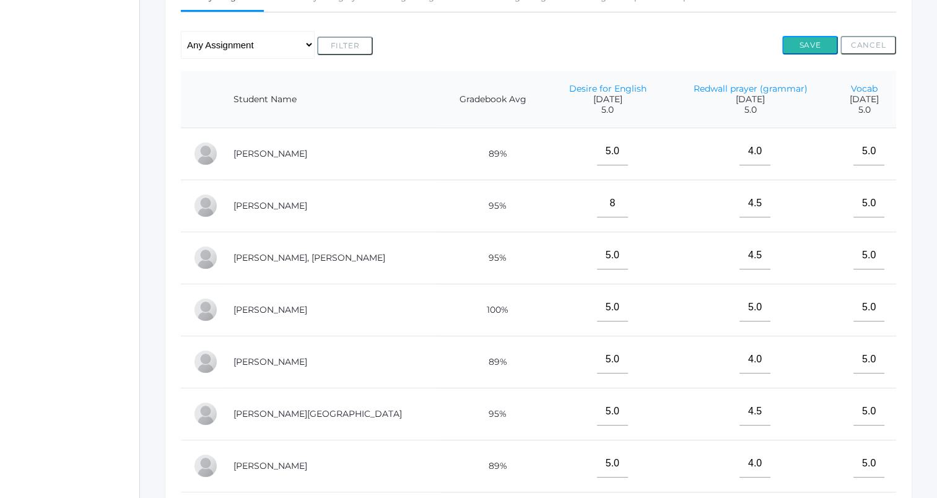
click at [824, 40] on button "Save" at bounding box center [810, 45] width 56 height 19
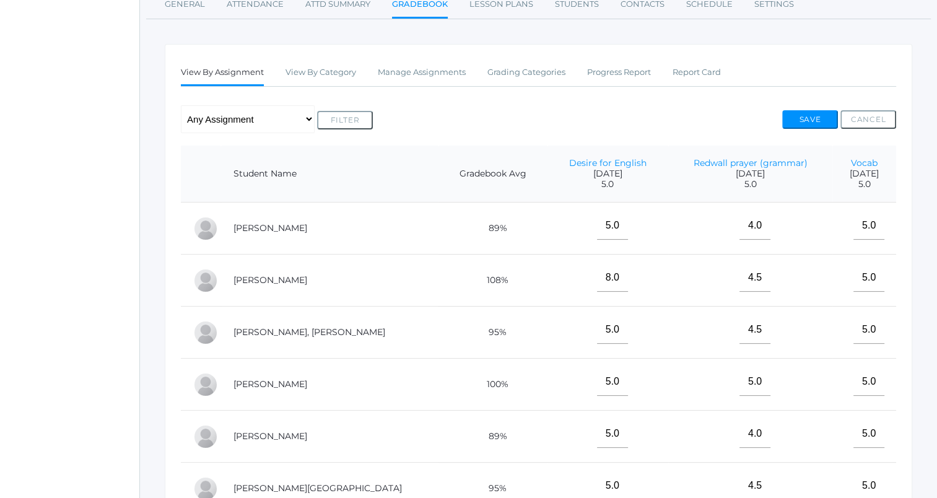
scroll to position [203, 0]
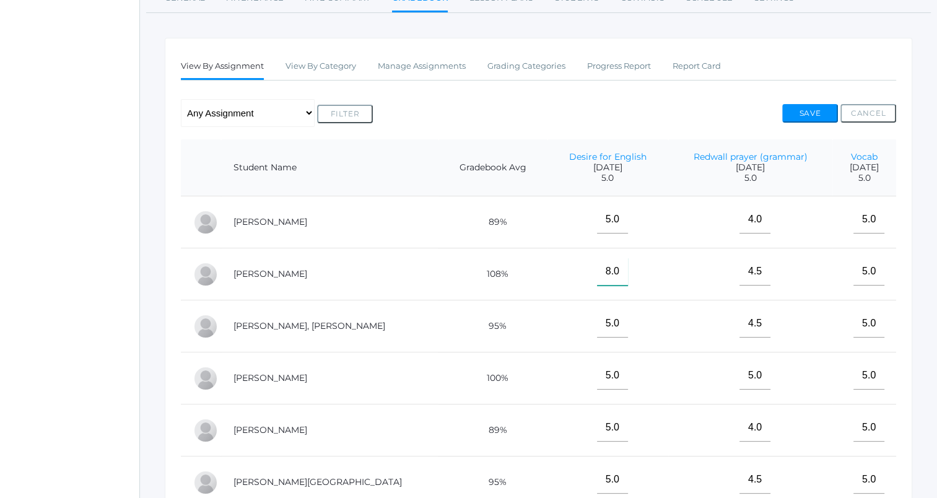
click at [597, 271] on input"] "8.0" at bounding box center [612, 272] width 31 height 28
type input"] "8"
click at [815, 107] on button "Save" at bounding box center [810, 113] width 56 height 19
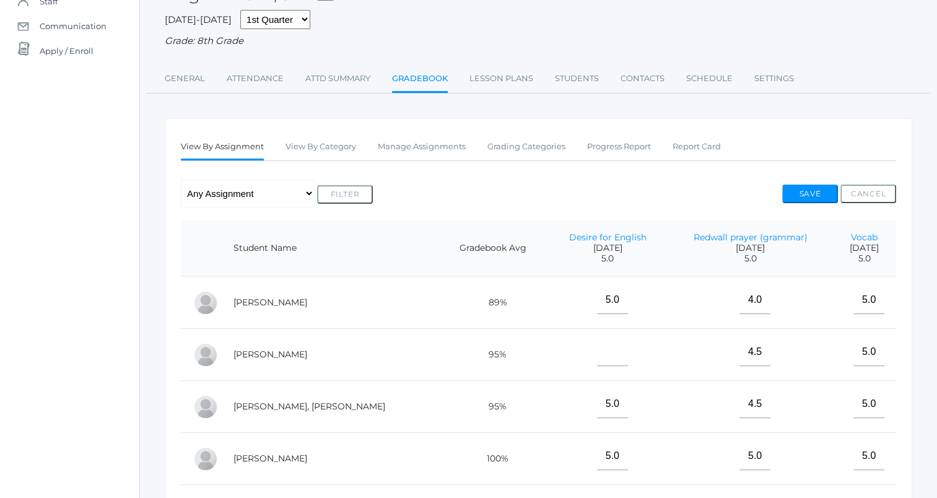
scroll to position [123, 0]
click at [614, 151] on link "Progress Report" at bounding box center [619, 146] width 64 height 25
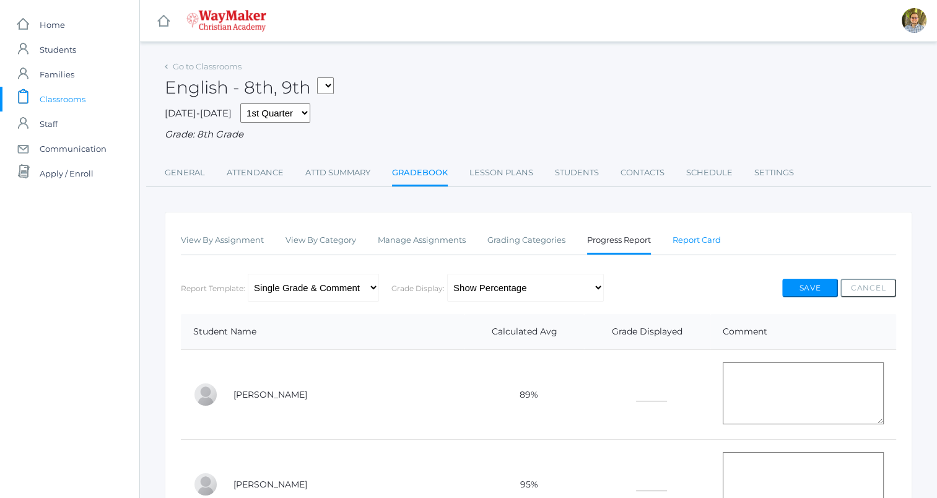
click at [694, 232] on link "Report Card" at bounding box center [697, 240] width 48 height 25
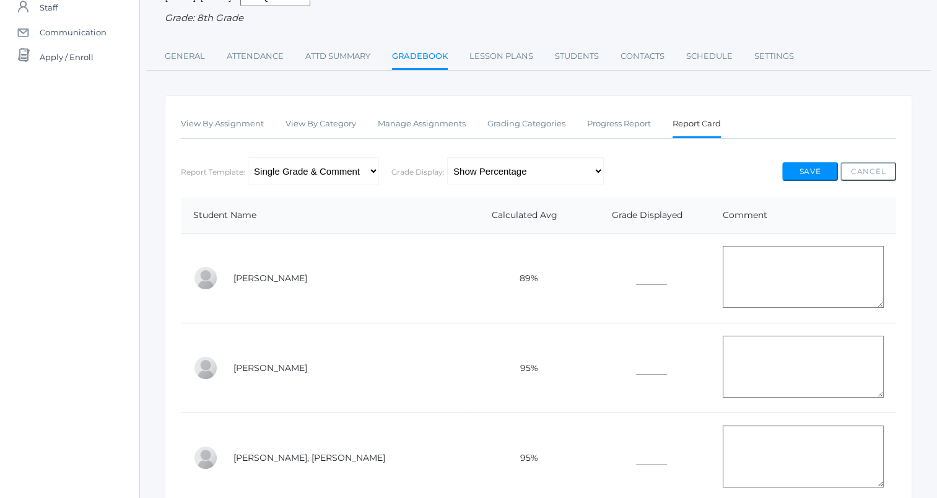
scroll to position [107, 0]
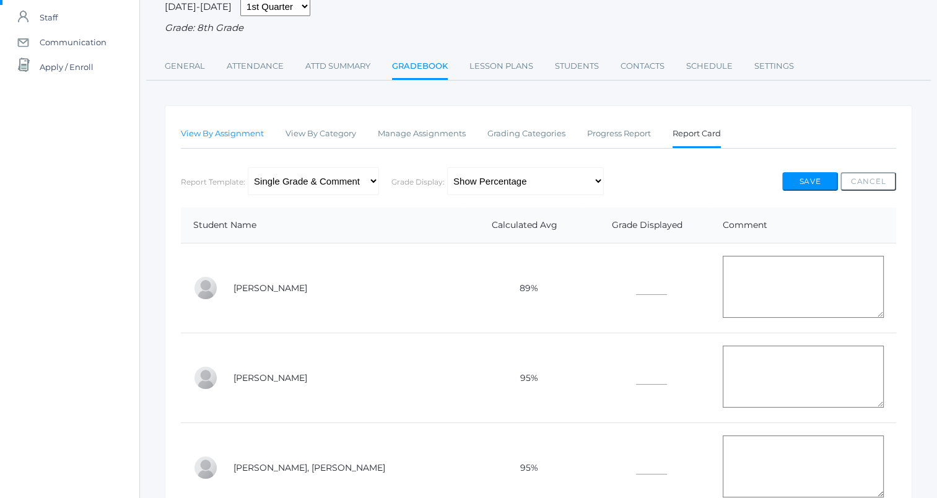
click at [239, 136] on link "View By Assignment" at bounding box center [222, 133] width 83 height 25
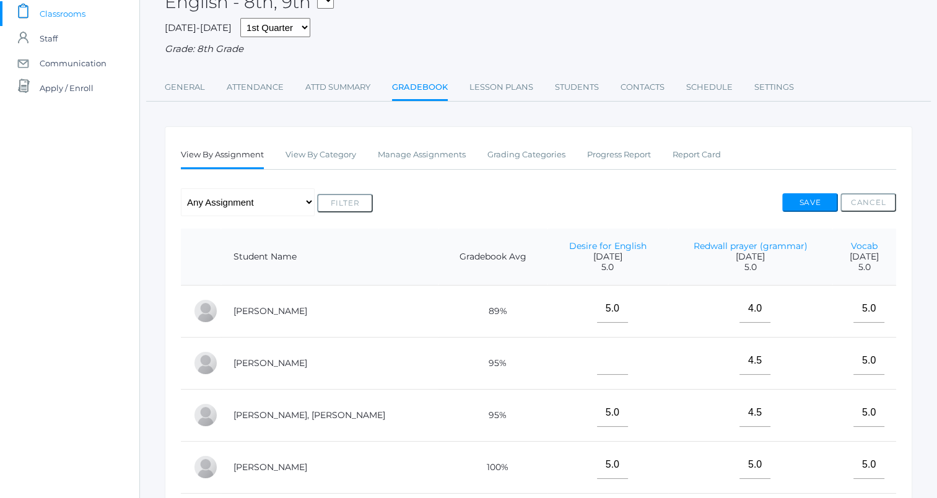
scroll to position [86, 0]
click at [331, 154] on link "View By Category" at bounding box center [321, 154] width 71 height 25
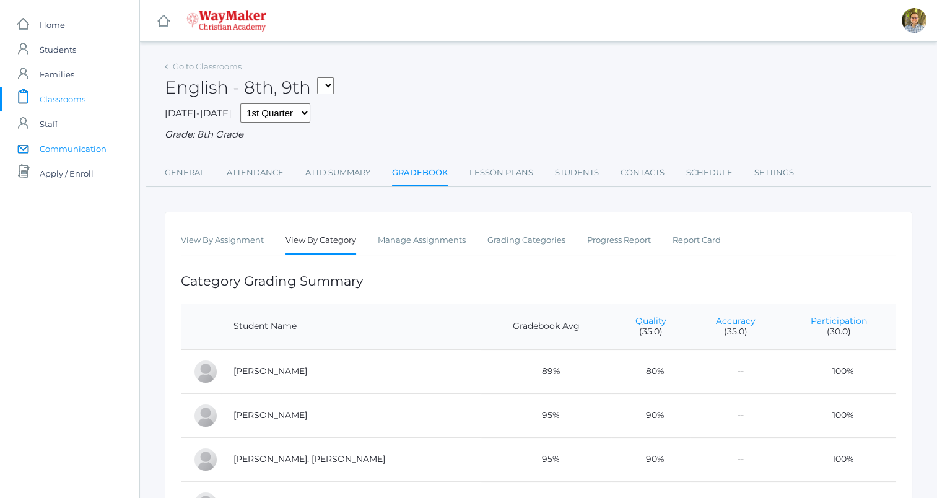
click at [58, 153] on span "Communication" at bounding box center [73, 148] width 67 height 25
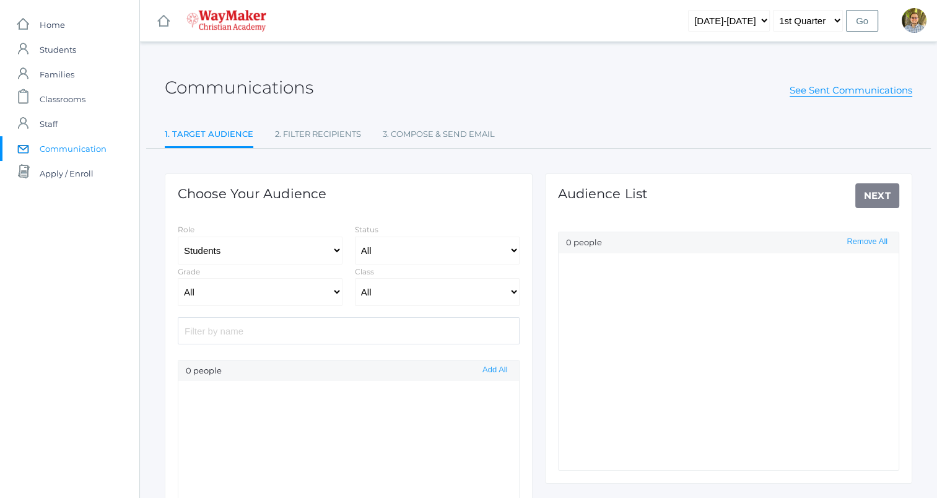
select select "Enrolled"
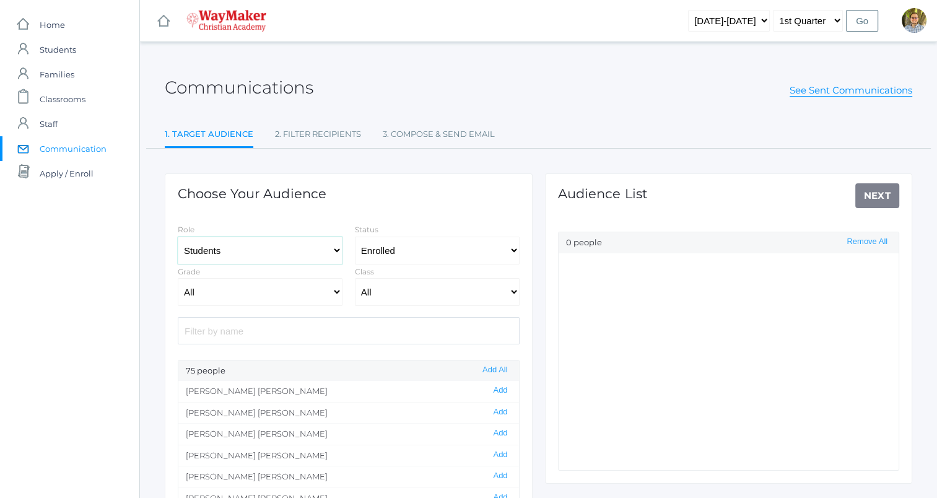
click at [250, 243] on select "Students Staff" at bounding box center [260, 251] width 165 height 28
select select "1"
click at [178, 237] on select "Students Staff" at bounding box center [260, 251] width 165 height 28
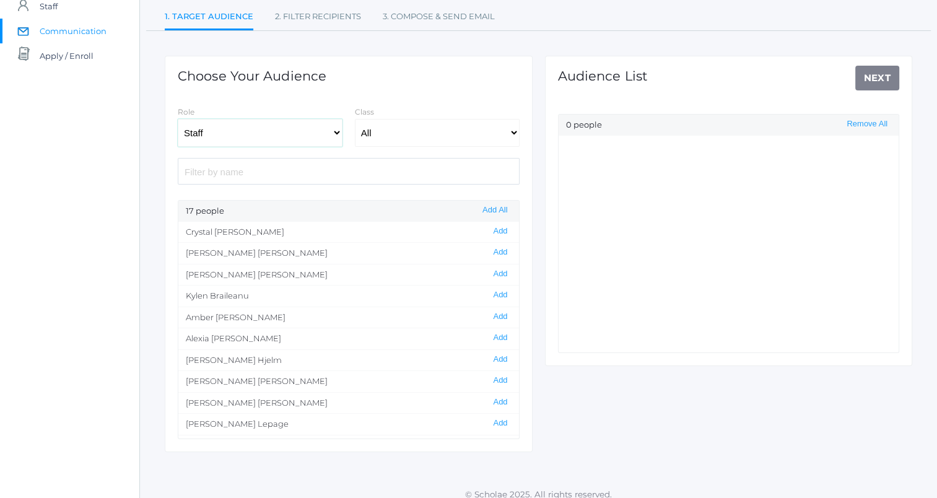
scroll to position [119, 0]
click at [497, 246] on button "Add" at bounding box center [500, 251] width 22 height 11
click at [495, 294] on button "Add" at bounding box center [500, 294] width 22 height 11
click at [493, 358] on button "Add" at bounding box center [500, 358] width 22 height 11
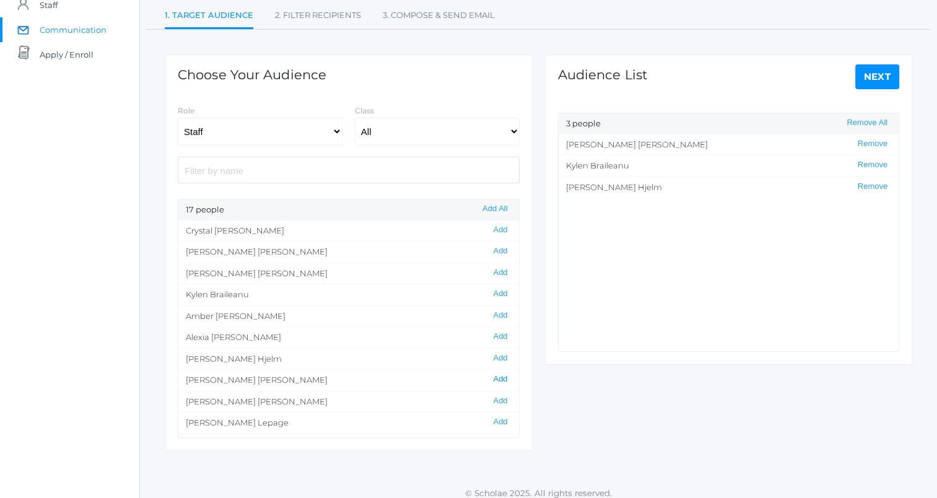
click at [489, 377] on button "Add" at bounding box center [500, 379] width 22 height 11
click at [875, 76] on link "Next" at bounding box center [877, 76] width 45 height 25
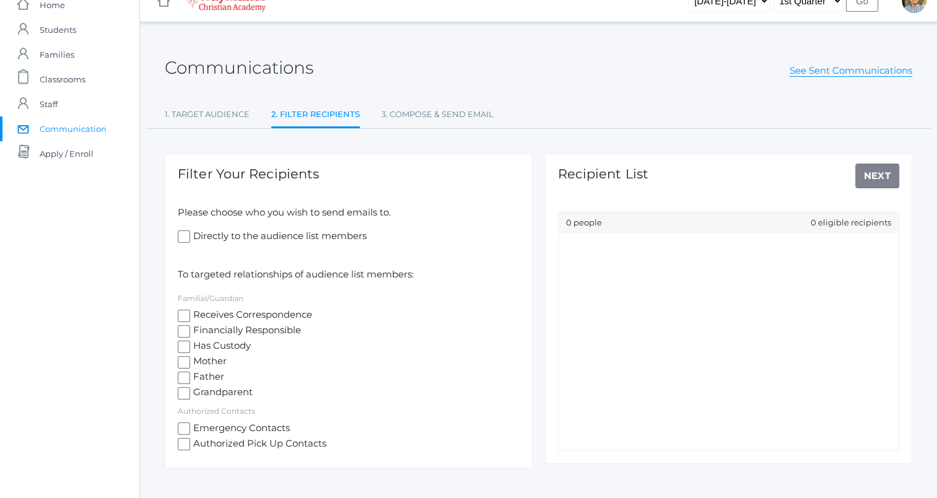
scroll to position [26, 0]
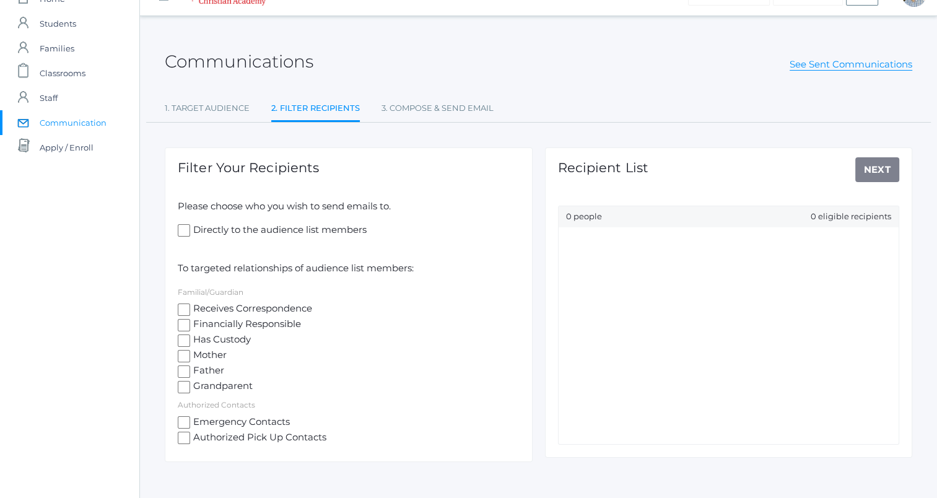
click at [183, 226] on input "Directly to the audience list members" at bounding box center [184, 230] width 12 height 12
checkbox input "true"
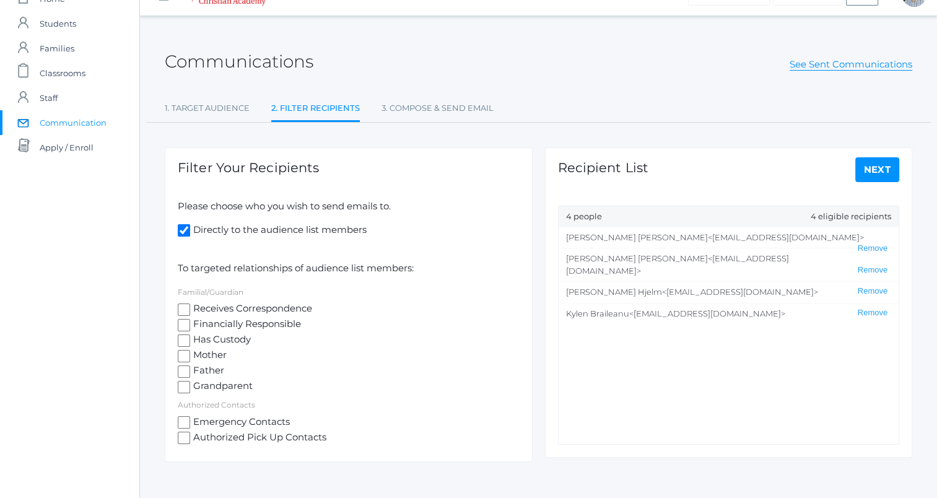
click at [872, 168] on link "Next" at bounding box center [877, 169] width 45 height 25
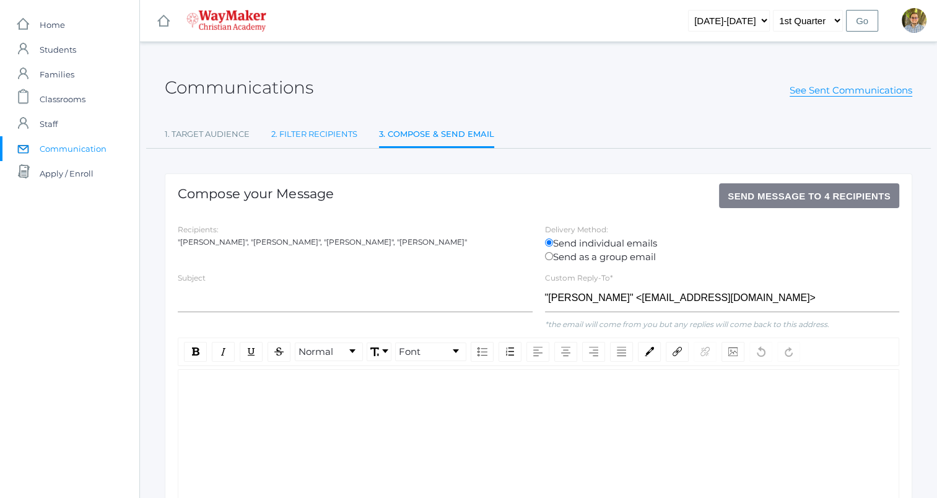
click at [305, 136] on link "2. Filter Recipients" at bounding box center [314, 134] width 86 height 25
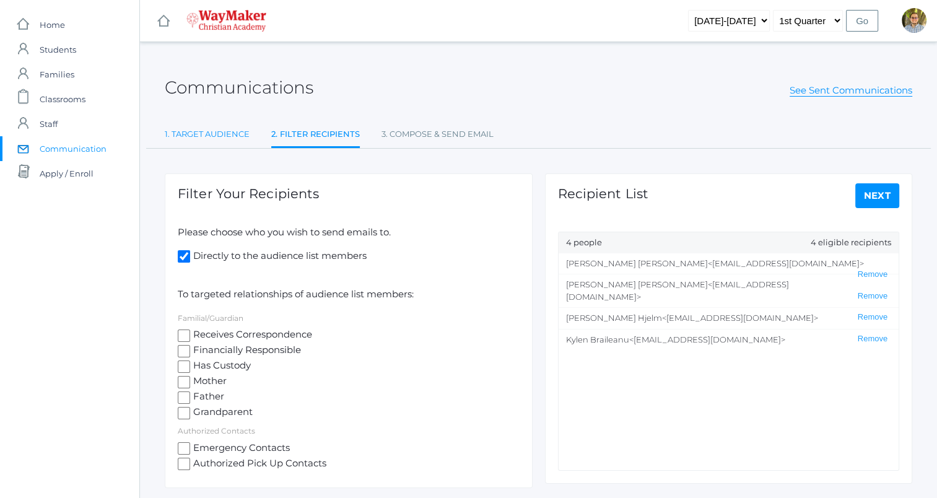
click at [235, 129] on link "1. Target Audience" at bounding box center [207, 134] width 85 height 25
select select "Enrolled"
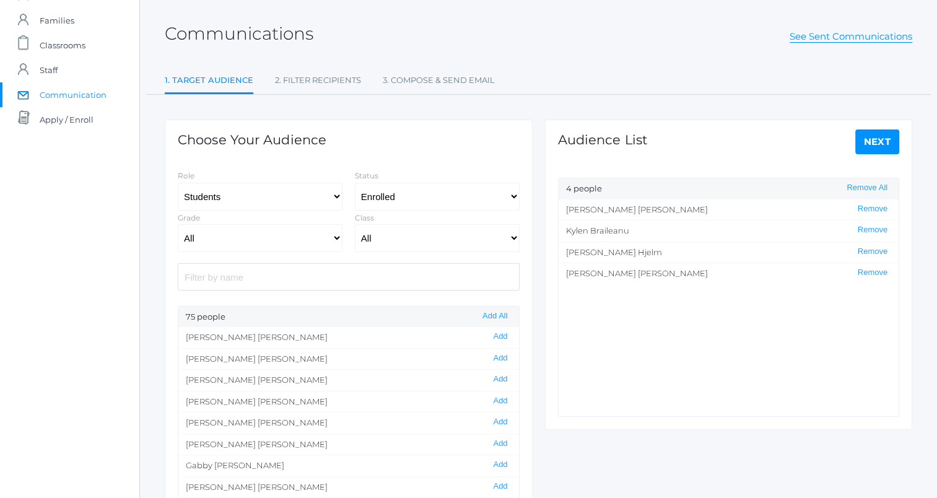
scroll to position [55, 0]
click at [78, 74] on link "icons/user/plain Created with Sketch. Staff" at bounding box center [69, 69] width 139 height 25
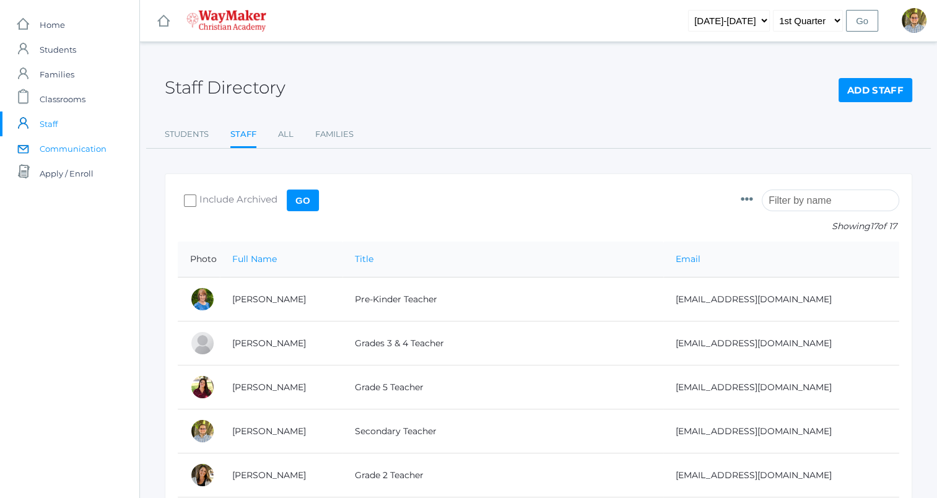
click at [77, 144] on span "Communication" at bounding box center [73, 148] width 67 height 25
select select "Enrolled"
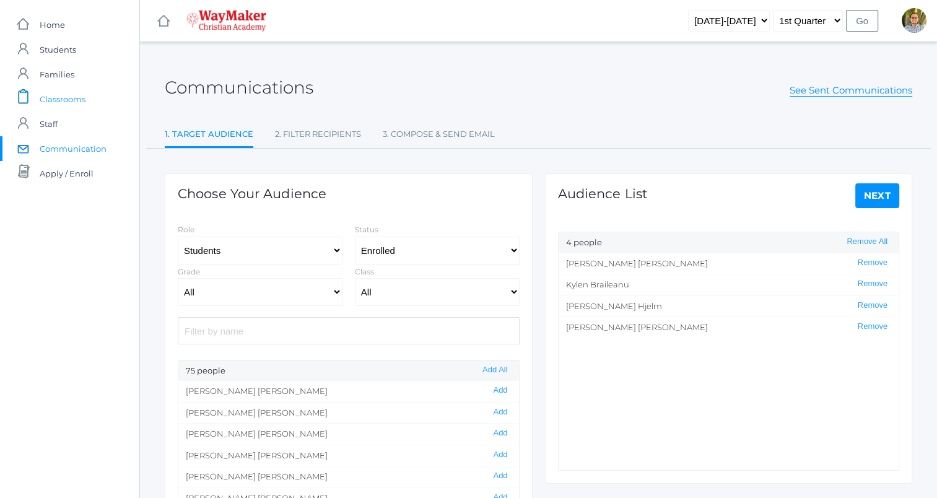
click at [74, 96] on span "Classrooms" at bounding box center [63, 99] width 46 height 25
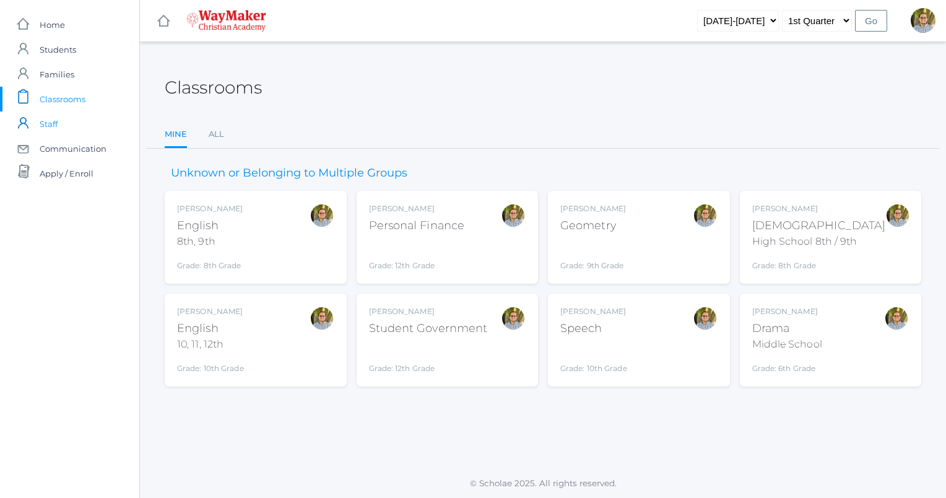
click at [74, 129] on link "icons/user/plain Created with Sketch. Staff" at bounding box center [69, 123] width 139 height 25
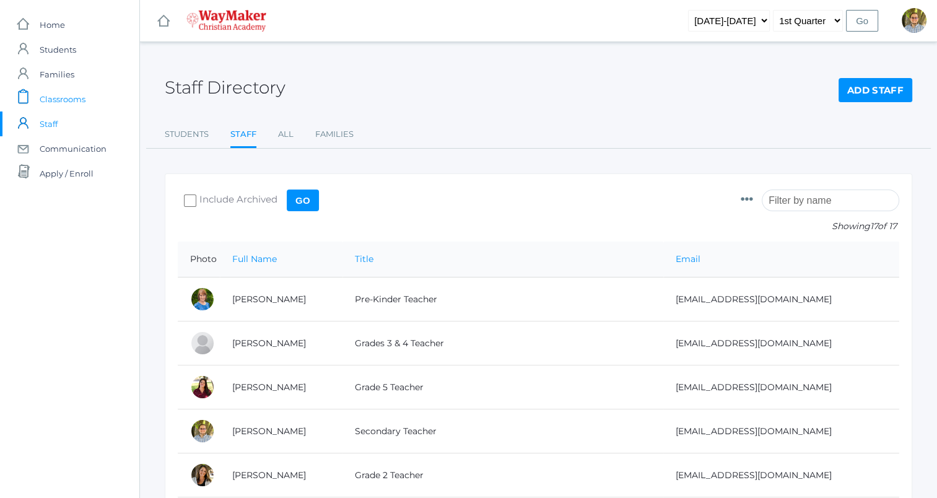
click at [64, 94] on span "Classrooms" at bounding box center [63, 99] width 46 height 25
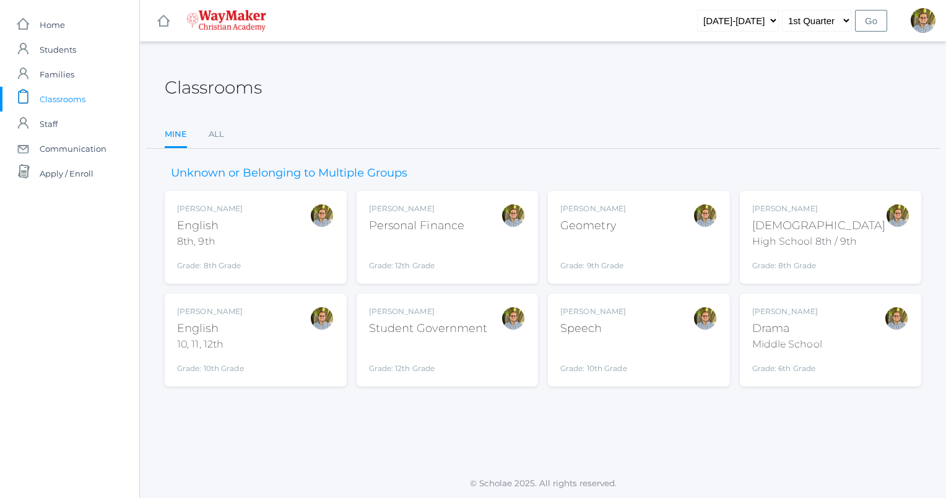
click at [265, 215] on div "Kylen Braileanu English 8th, 9th Grade: 8th Grade 08ENGLISH" at bounding box center [255, 237] width 157 height 68
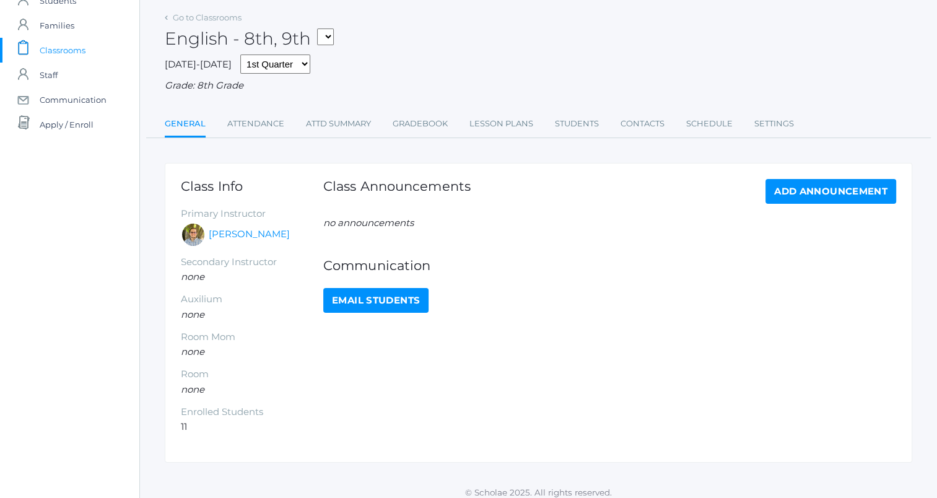
scroll to position [58, 0]
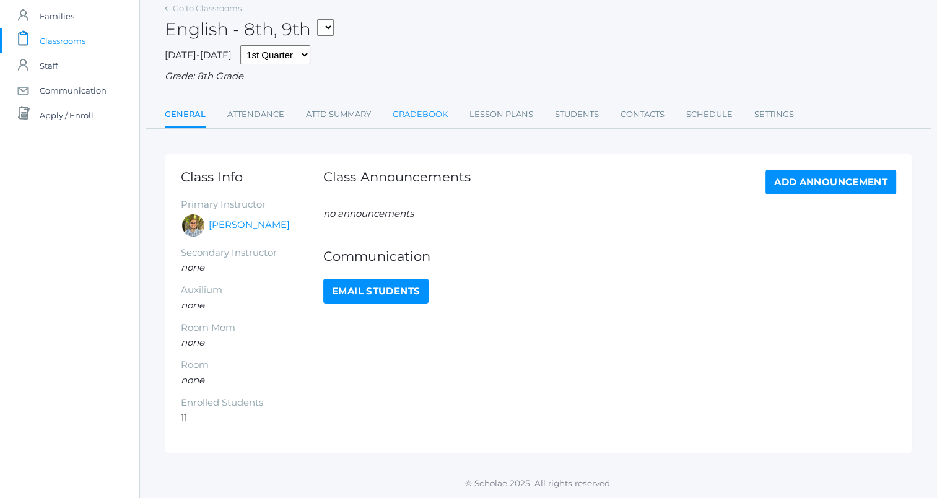
click at [439, 109] on link "Gradebook" at bounding box center [420, 114] width 55 height 25
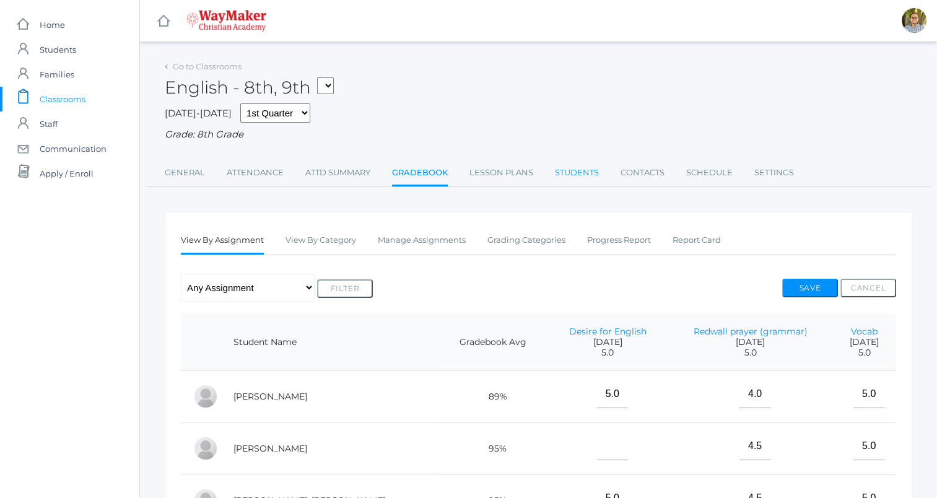
click at [590, 173] on link "Students" at bounding box center [577, 172] width 44 height 25
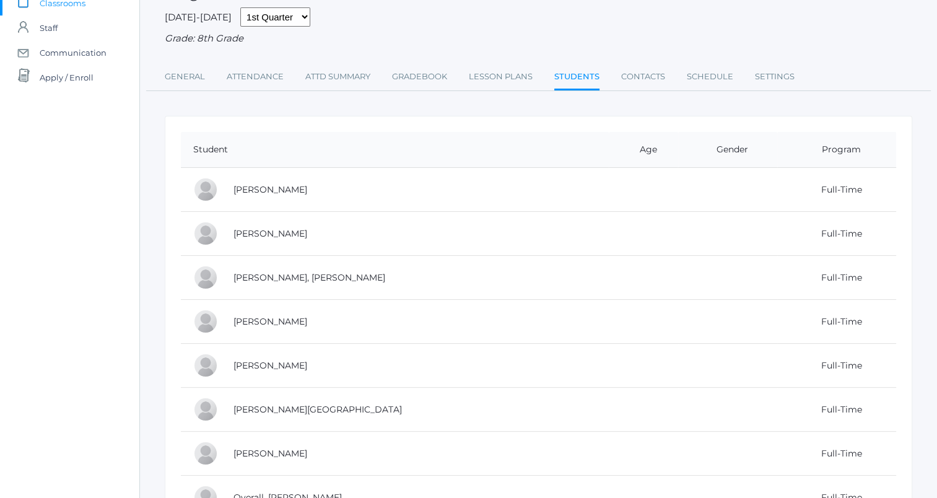
scroll to position [99, 0]
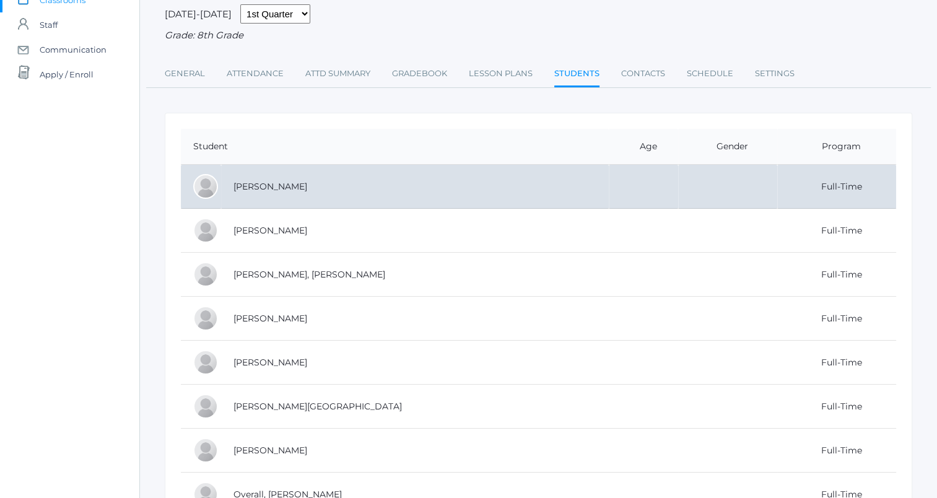
click at [463, 200] on td "[PERSON_NAME]" at bounding box center [415, 187] width 388 height 44
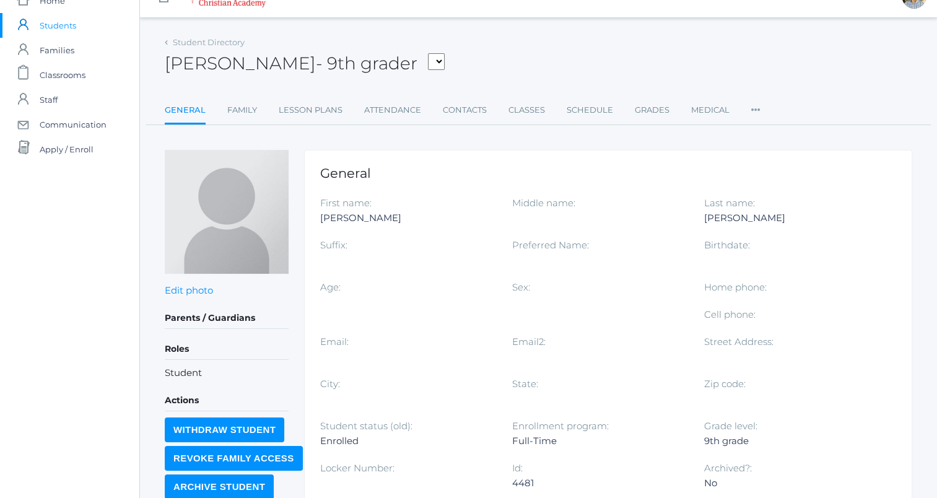
scroll to position [27, 0]
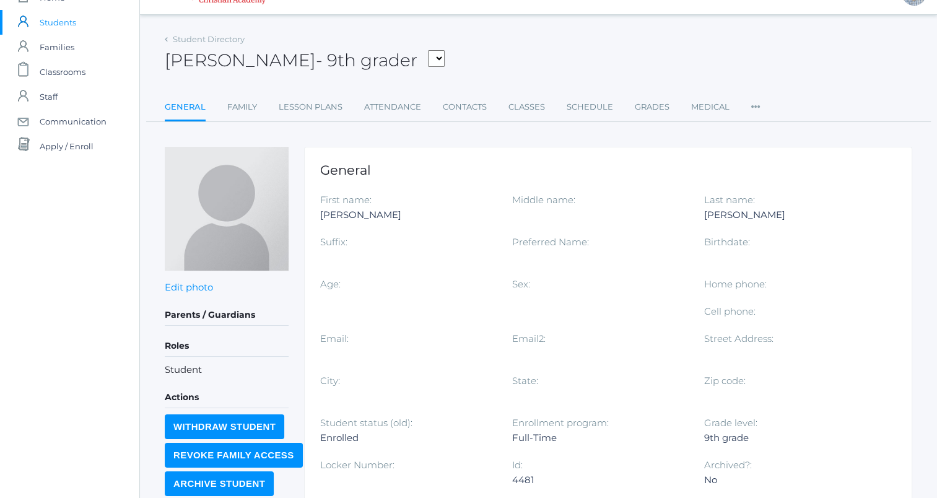
click at [530, 121] on div "General Family Lesson Plans Attendance Contacts Classes Schedule Grades Medical…" at bounding box center [538, 108] width 785 height 27
click at [528, 118] on link "Classes" at bounding box center [527, 107] width 37 height 25
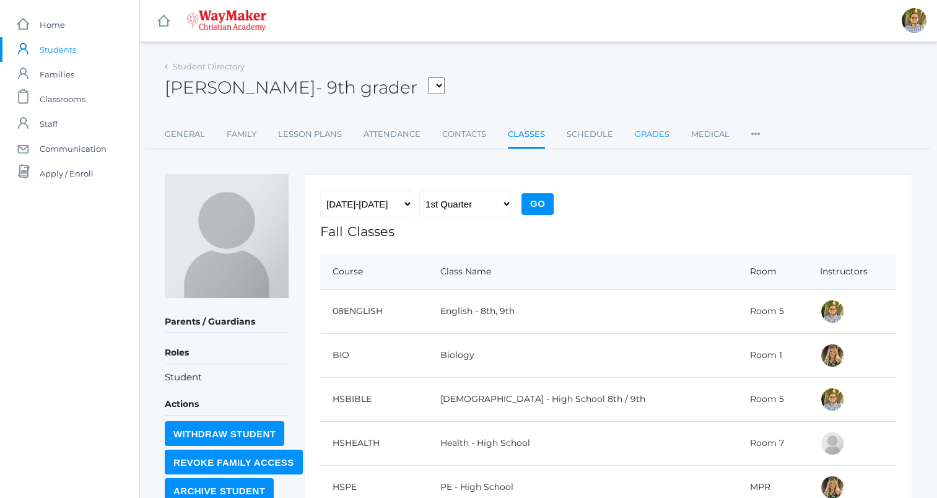
click at [655, 138] on link "Grades" at bounding box center [652, 134] width 35 height 25
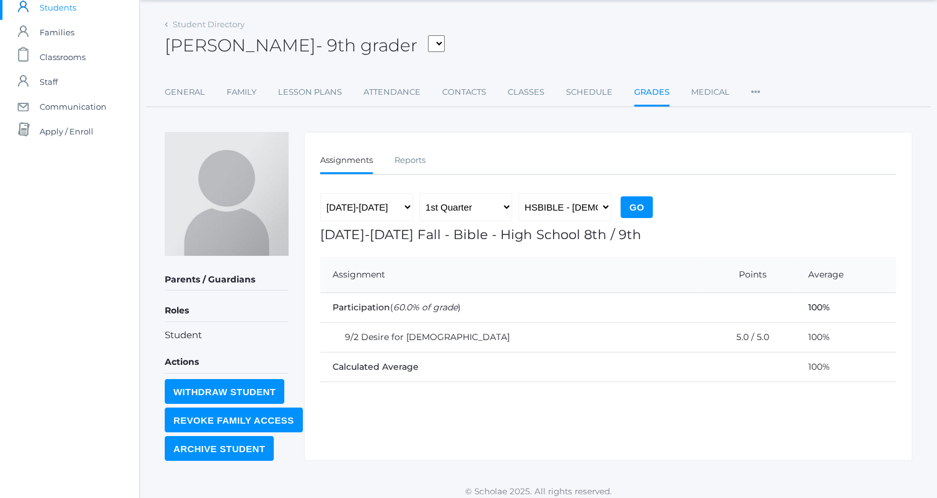
scroll to position [49, 0]
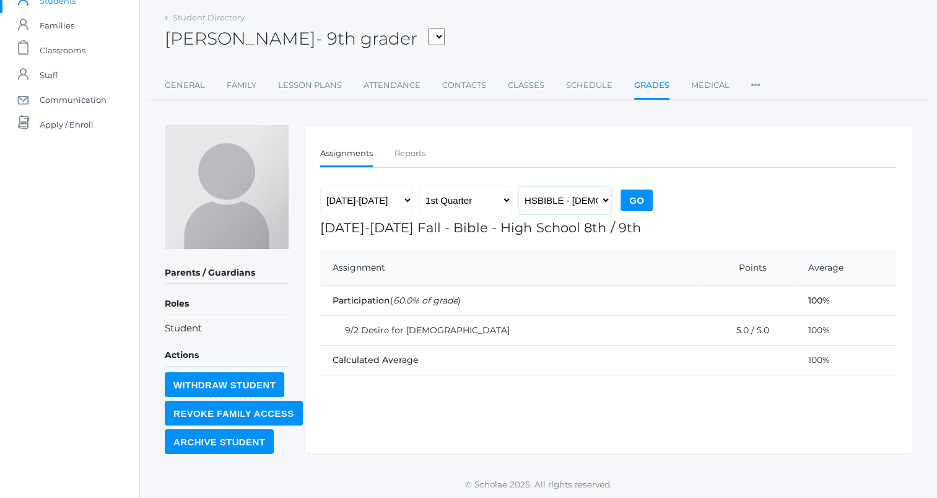
click at [592, 197] on select "HSBIBLE - Bible High School 8th / 9th BIO - Biology THEATER - Drama Middle Scho…" at bounding box center [564, 200] width 93 height 28
select select "2517"
click at [518, 186] on select "HSBIBLE - Bible High School 8th / 9th BIO - Biology THEATER - Drama Middle Scho…" at bounding box center [564, 200] width 93 height 28
click at [637, 192] on input "Go" at bounding box center [637, 201] width 32 height 22
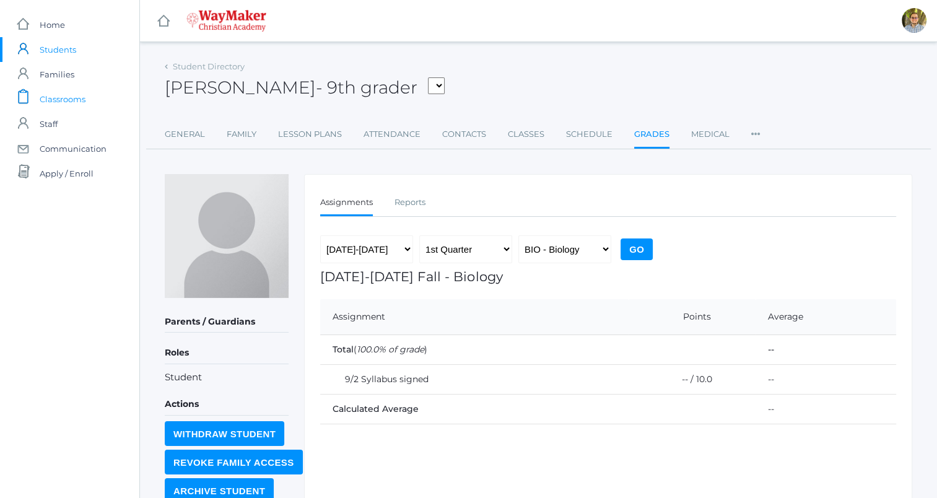
click at [82, 106] on span "Classrooms" at bounding box center [63, 99] width 46 height 25
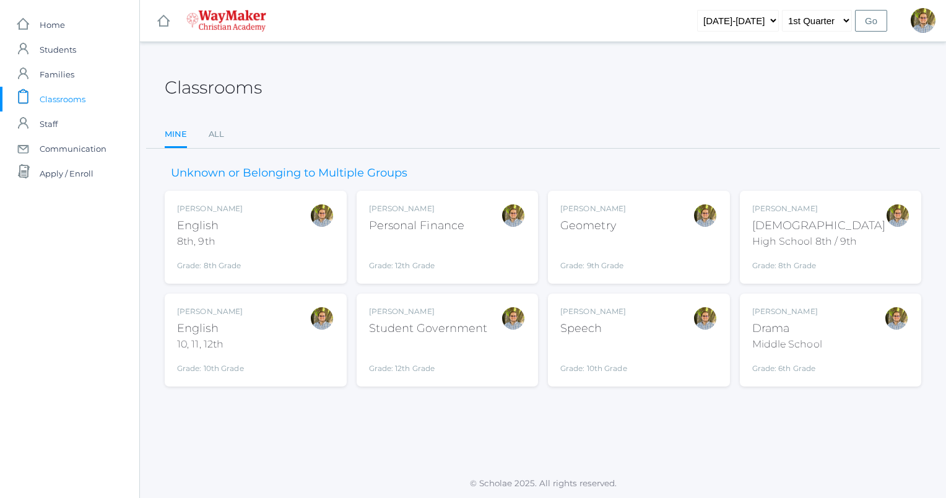
click at [262, 193] on div "Kylen Braileanu English 8th, 9th Grade: 8th Grade 08ENGLISH" at bounding box center [256, 237] width 182 height 93
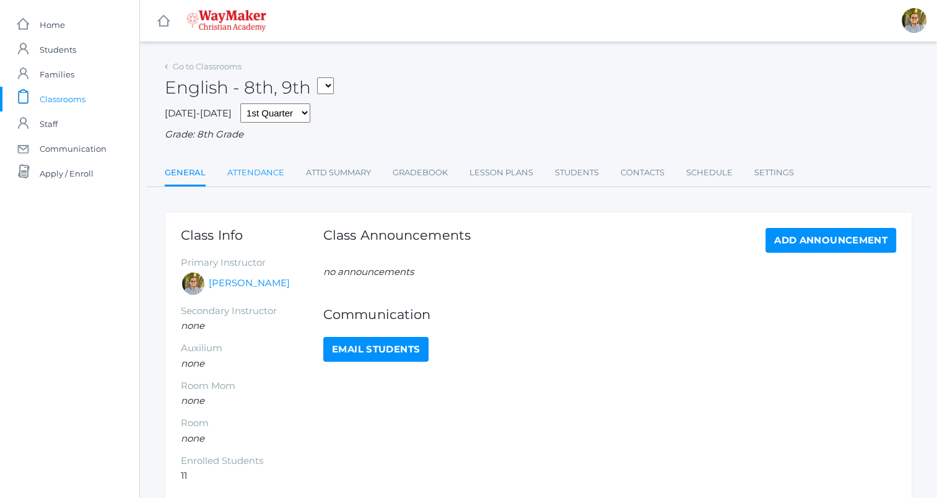
click at [278, 176] on link "Attendance" at bounding box center [255, 172] width 57 height 25
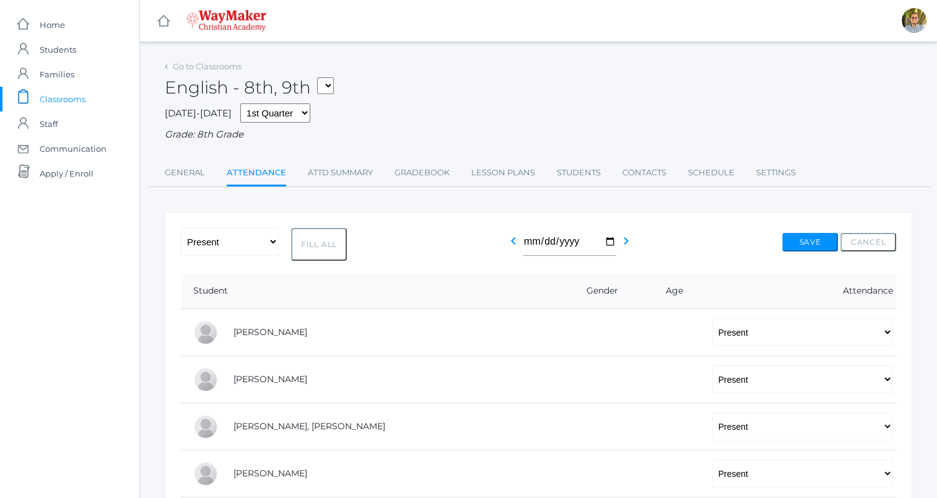
click at [69, 91] on span "Classrooms" at bounding box center [63, 99] width 46 height 25
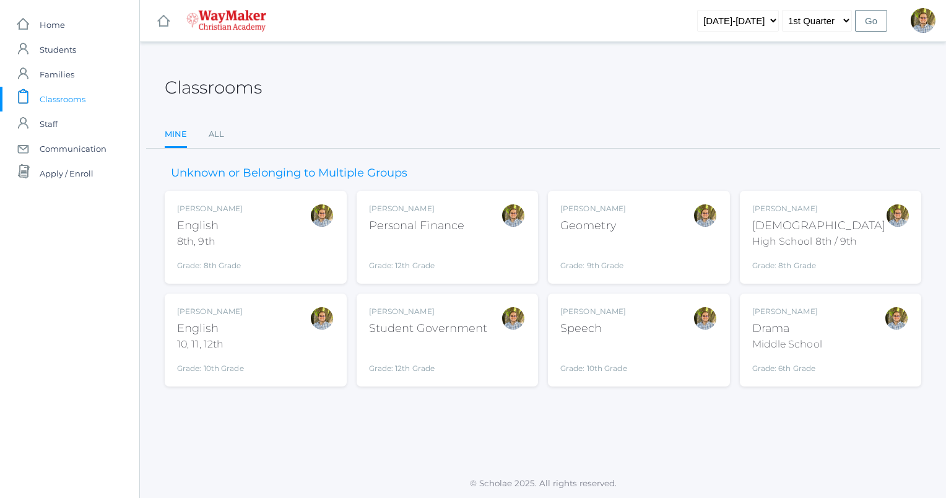
click at [809, 235] on div "High School 8th / 9th" at bounding box center [820, 241] width 134 height 15
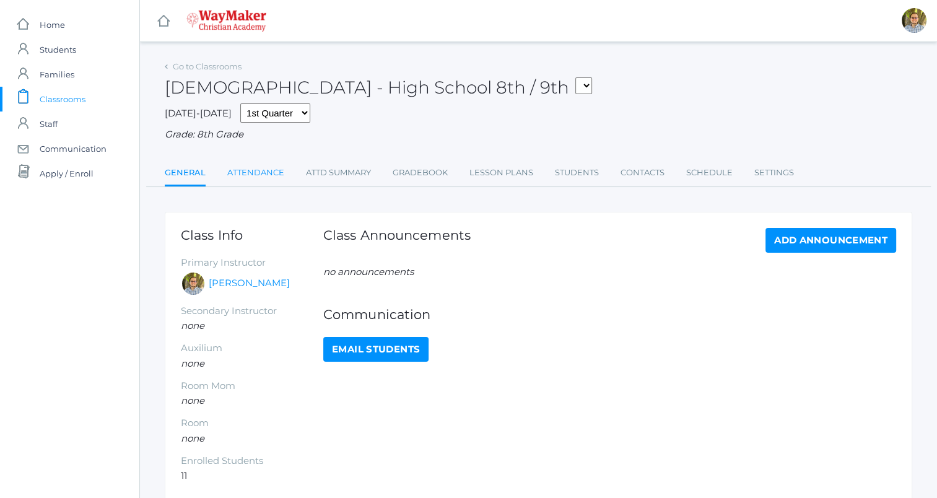
click at [264, 173] on link "Attendance" at bounding box center [255, 172] width 57 height 25
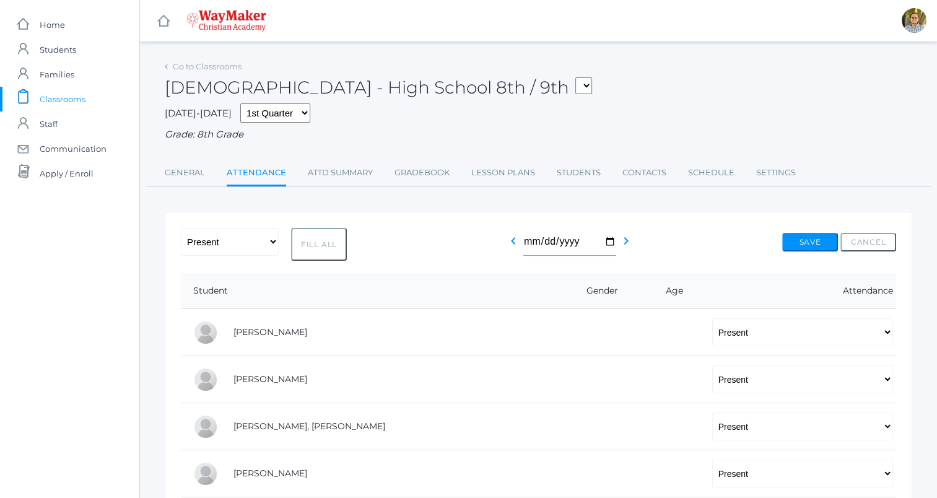
click at [59, 100] on span "Classrooms" at bounding box center [63, 99] width 46 height 25
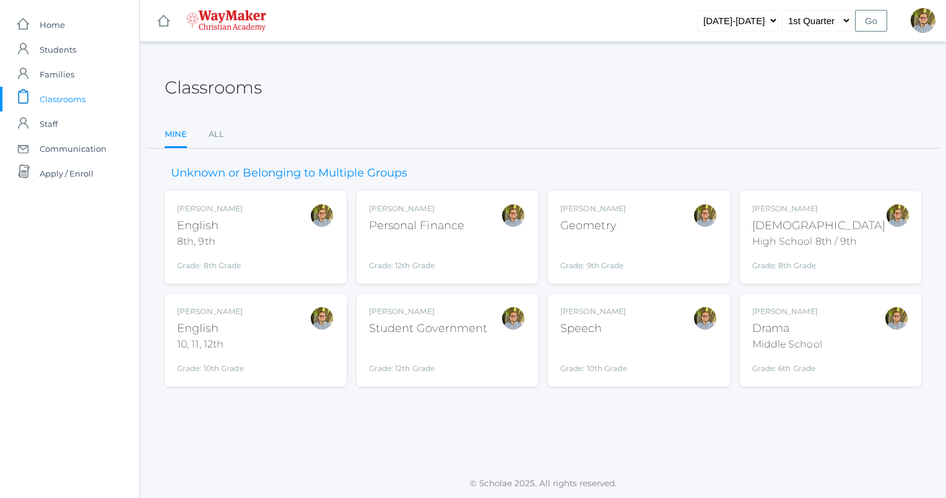
click at [263, 331] on div "[PERSON_NAME] English 10, 11, 12th Grade: 10th Grade HSENGLISH" at bounding box center [255, 340] width 157 height 68
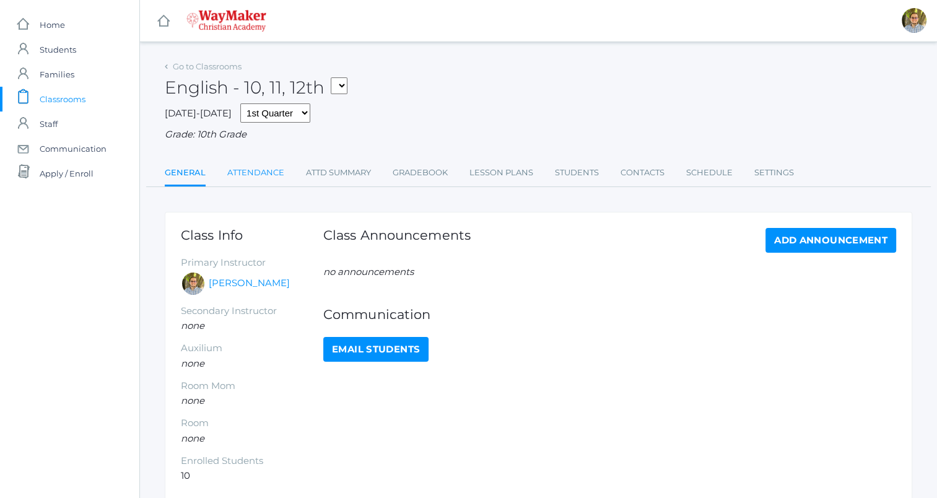
click at [259, 177] on link "Attendance" at bounding box center [255, 172] width 57 height 25
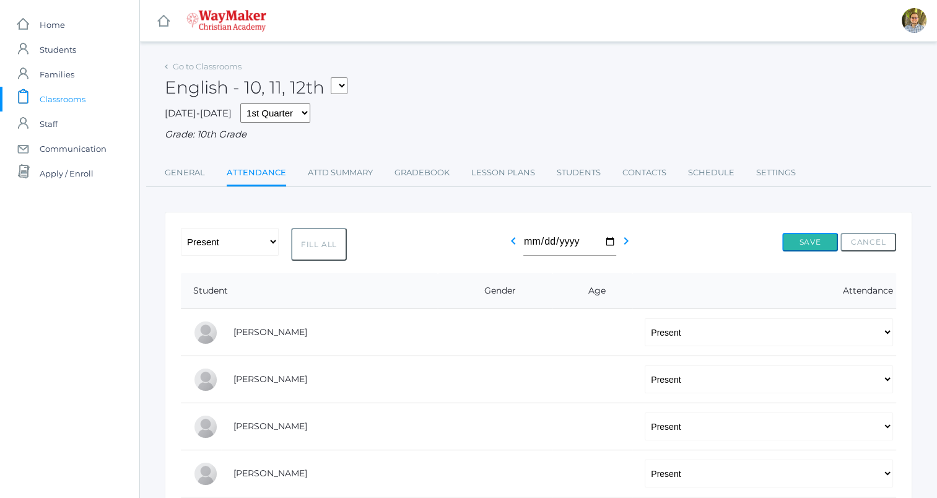
click at [792, 245] on button "Save" at bounding box center [810, 242] width 56 height 19
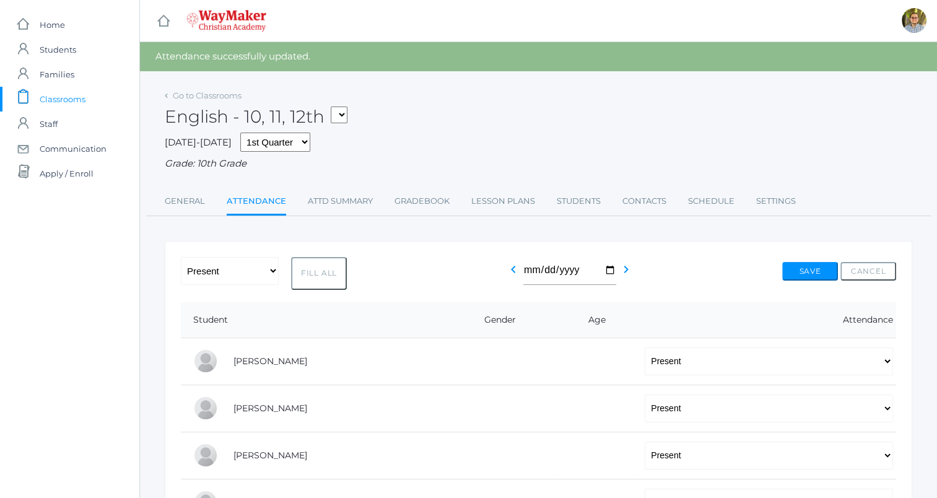
click at [79, 94] on span "Classrooms" at bounding box center [63, 99] width 46 height 25
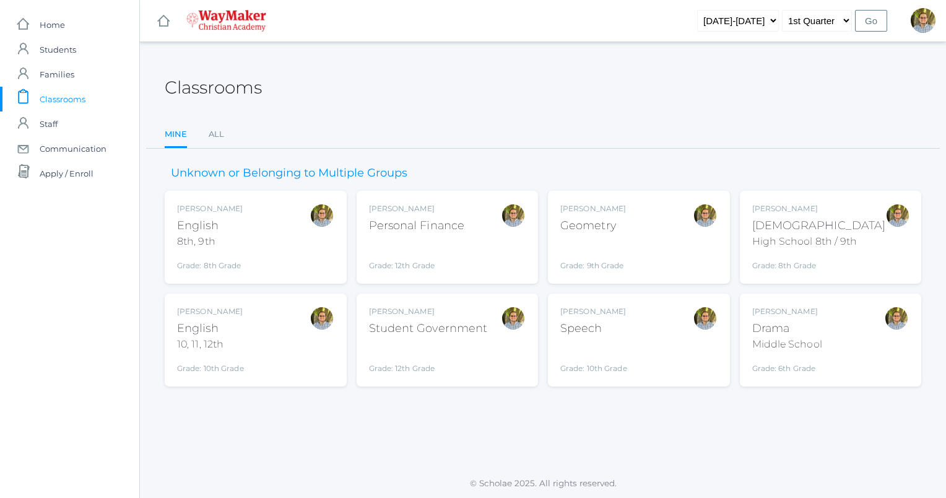
click at [671, 221] on div "[PERSON_NAME] Geometry Grade: 9th Grade GEOM" at bounding box center [639, 237] width 157 height 68
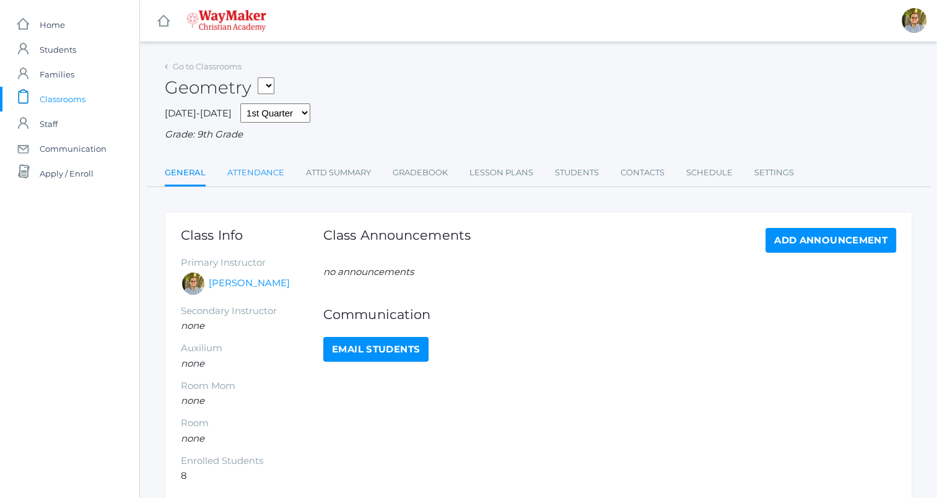
click at [266, 181] on link "Attendance" at bounding box center [255, 172] width 57 height 25
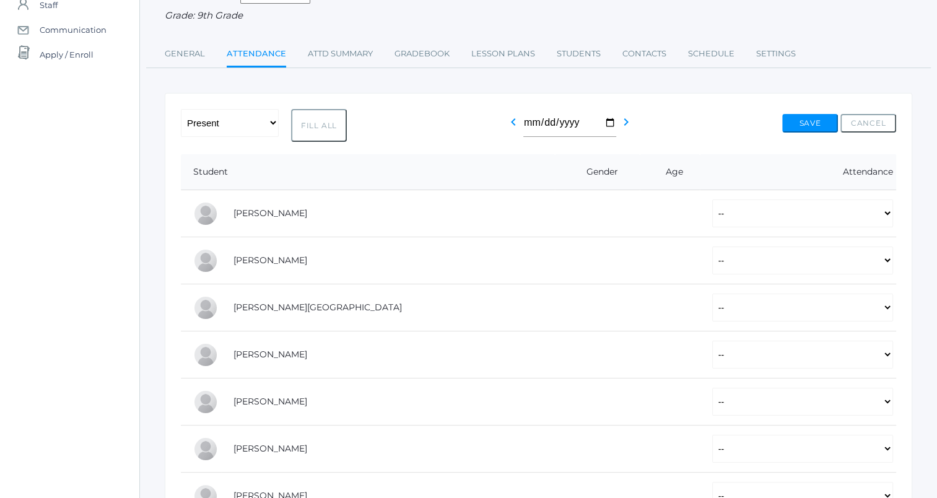
scroll to position [120, 0]
click at [712, 221] on select "-- Present Tardy Excused Tardy Unexcused Absent Excused Absent Unexcused" at bounding box center [802, 212] width 181 height 28
click at [304, 126] on button "Fill All" at bounding box center [319, 124] width 56 height 33
select select "P"
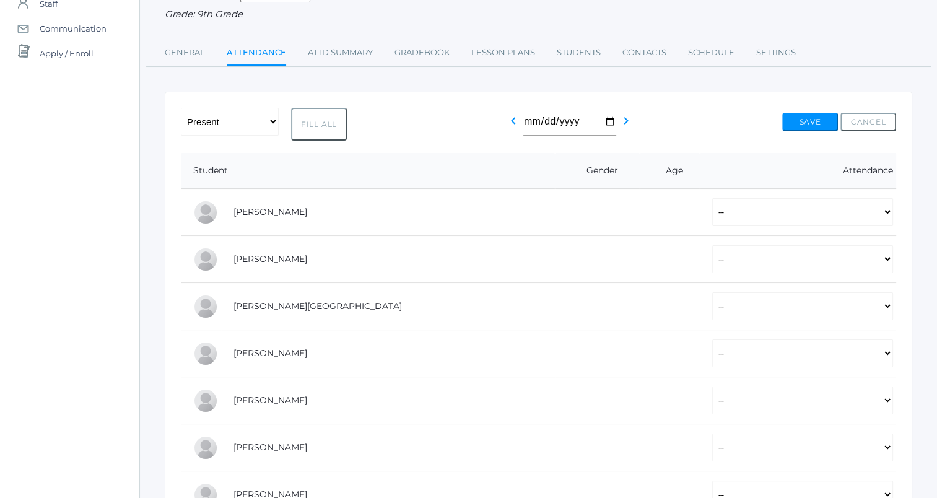
select select "P"
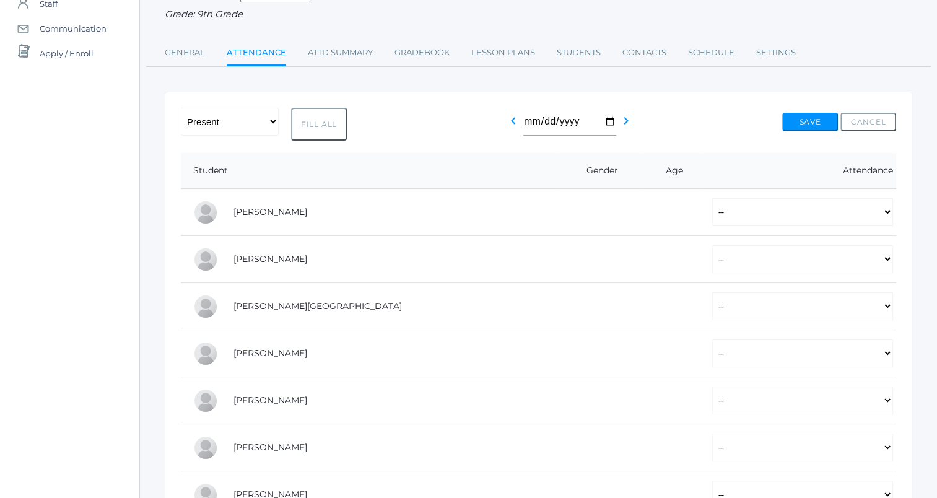
select select "P"
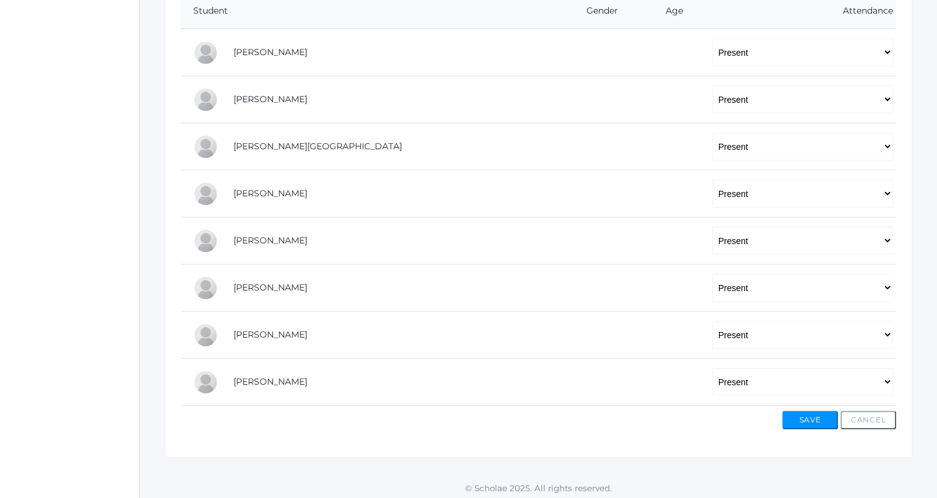
scroll to position [283, 0]
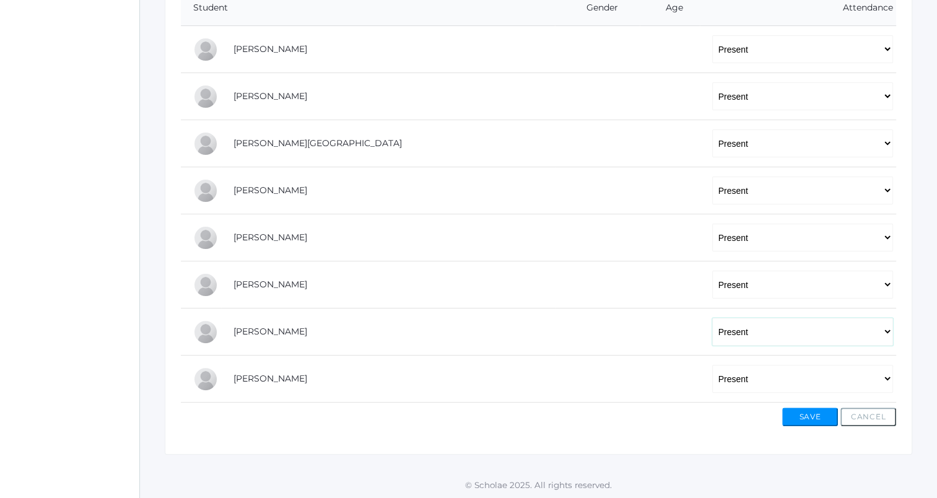
click at [738, 334] on select "-- Present Tardy Excused Tardy Unexcused Absent Excused Absent Unexcused" at bounding box center [802, 332] width 181 height 28
select select "TU"
click at [712, 318] on select "-- Present Tardy Excused Tardy Unexcused Absent Excused Absent Unexcused" at bounding box center [802, 332] width 181 height 28
click at [803, 420] on button "Save" at bounding box center [810, 417] width 56 height 19
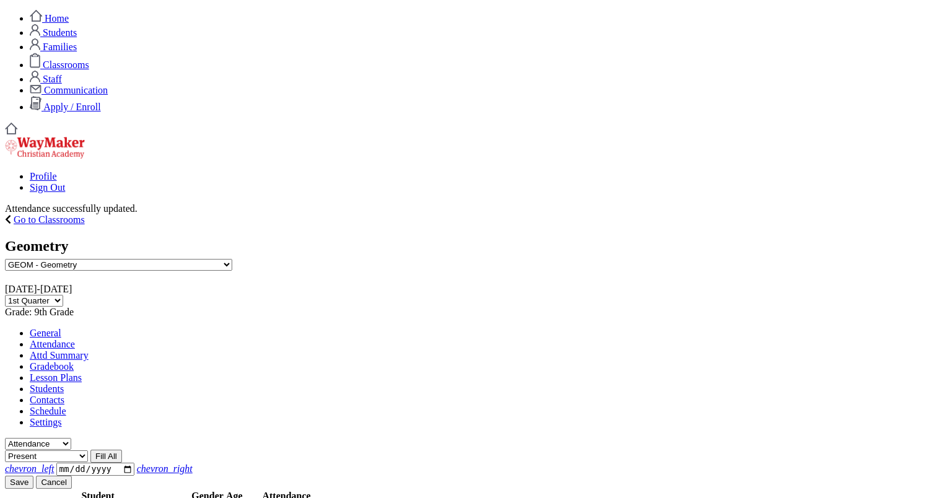
click at [33, 476] on button "Save" at bounding box center [19, 482] width 28 height 13
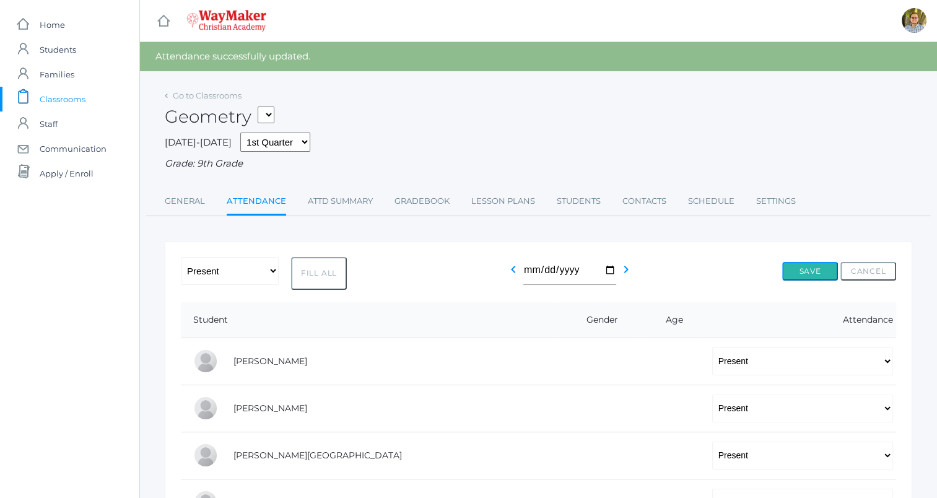
click at [803, 275] on button "Save" at bounding box center [810, 271] width 56 height 19
click at [64, 94] on span "Classrooms" at bounding box center [63, 99] width 46 height 25
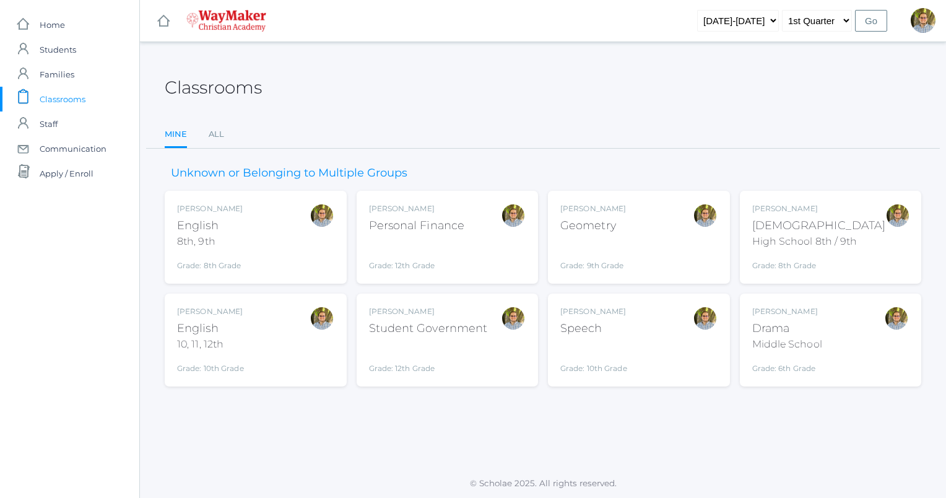
click at [855, 331] on div "[PERSON_NAME] Drama Middle School Grade: 6th Grade THEATER" at bounding box center [831, 340] width 157 height 68
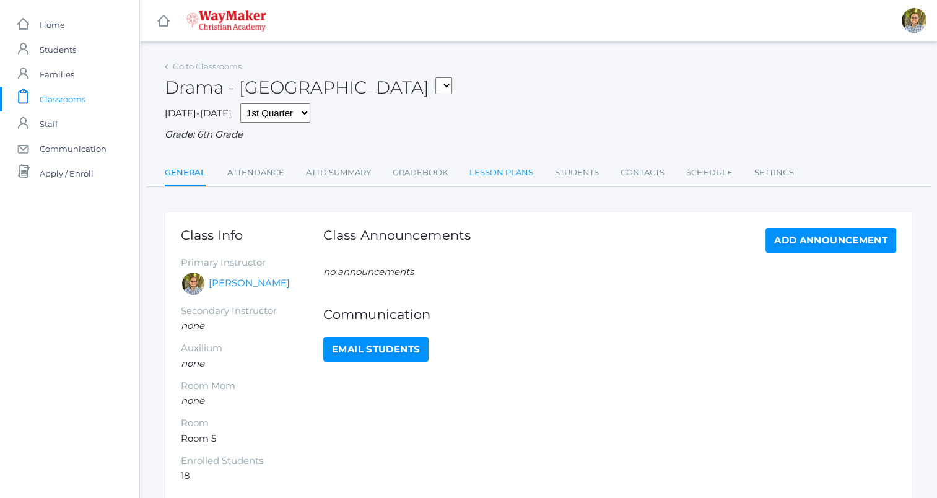
click at [493, 183] on link "Lesson Plans" at bounding box center [502, 172] width 64 height 25
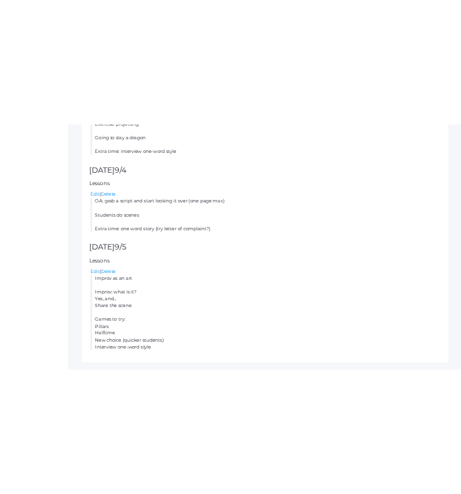
scroll to position [819, 0]
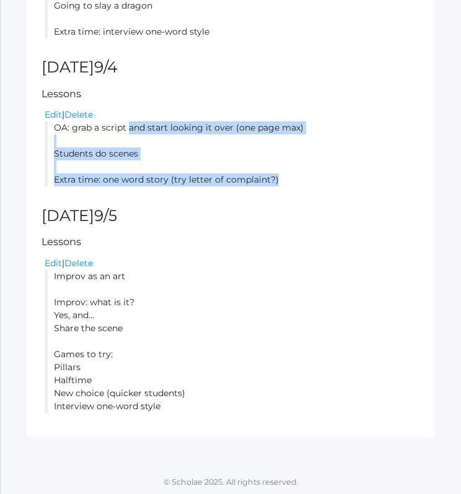
drag, startPoint x: 56, startPoint y: 129, endPoint x: 299, endPoint y: 177, distance: 247.9
click at [299, 177] on li "OA: grab a script and start looking it over (one page max) Students do scenes E…" at bounding box center [232, 153] width 375 height 65
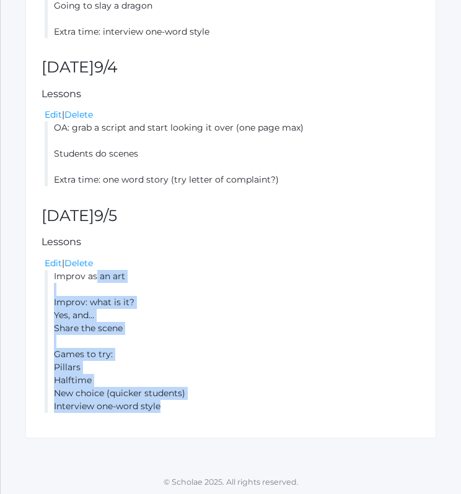
drag, startPoint x: 53, startPoint y: 273, endPoint x: 220, endPoint y: 434, distance: 232.2
click at [55, 112] on link "Edit" at bounding box center [53, 114] width 17 height 11
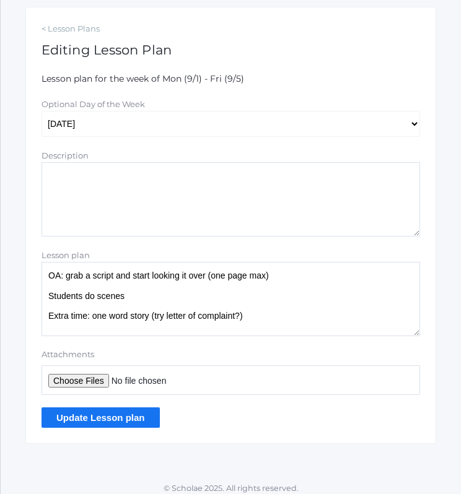
scroll to position [211, 0]
click at [145, 313] on textarea "OA: grab a script and start looking it over (one page max) Students do scenes E…" at bounding box center [231, 299] width 378 height 74
paste textarea "Capitalize religions and start of sentences Said, "Amen" Beware of incomplete t…"
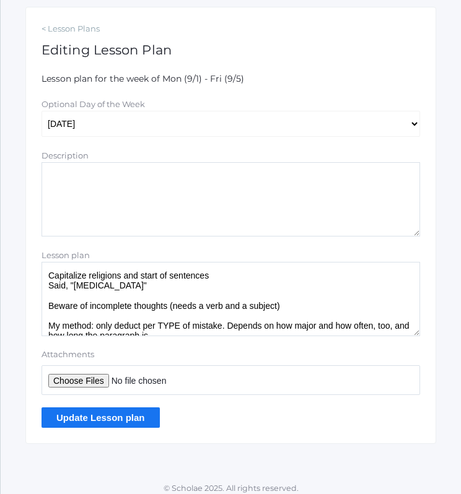
scroll to position [5, 0]
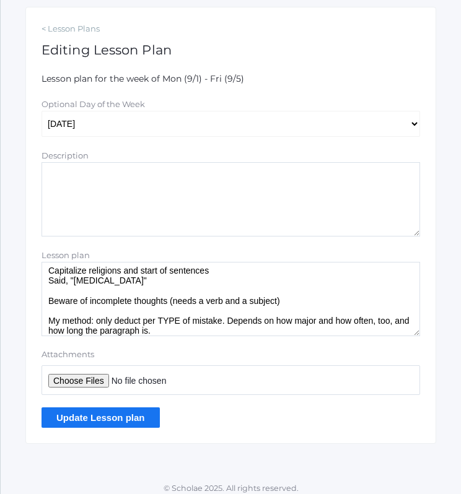
type textarea "OA: grab a script and start looking it over (one page max) Students do scenes E…"
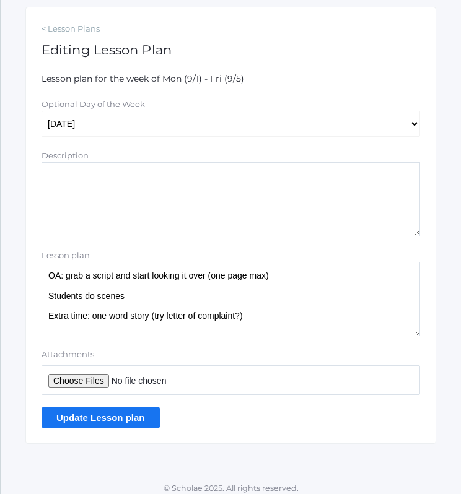
scroll to position [0, 0]
click at [159, 310] on textarea "OA: grab a script and start looking it over (one page max) Students do scenes E…" at bounding box center [231, 299] width 378 height 74
click at [65, 26] on link "< Lesson Plans" at bounding box center [231, 29] width 378 height 12
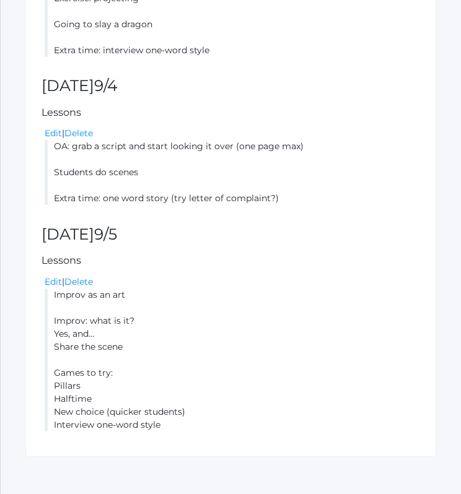
scroll to position [822, 0]
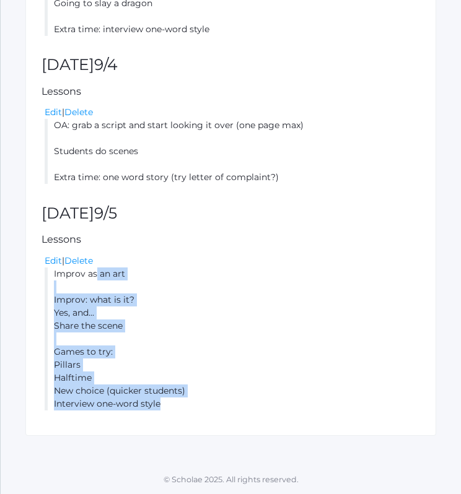
drag, startPoint x: 53, startPoint y: 274, endPoint x: 196, endPoint y: 403, distance: 192.1
click at [196, 403] on li "Improv as an art Improv: what is it? Yes, and... Share the scene Games to try: …" at bounding box center [232, 339] width 375 height 143
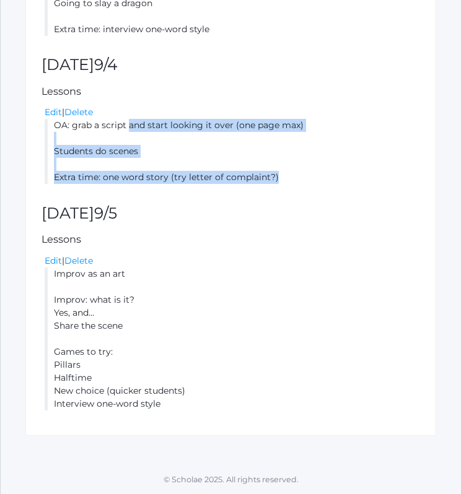
drag, startPoint x: 55, startPoint y: 124, endPoint x: 297, endPoint y: 177, distance: 247.9
click at [297, 177] on li "OA: grab a script and start looking it over (one page max) Students do scenes E…" at bounding box center [232, 151] width 375 height 65
copy li "OA: grab a script and start looking it over (one page max) Students do scenes E…"
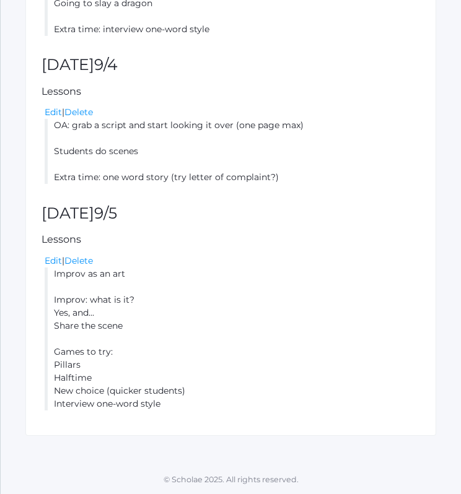
click at [110, 315] on li "Improv as an art Improv: what is it? Yes, and... Share the scene Games to try: …" at bounding box center [232, 339] width 375 height 143
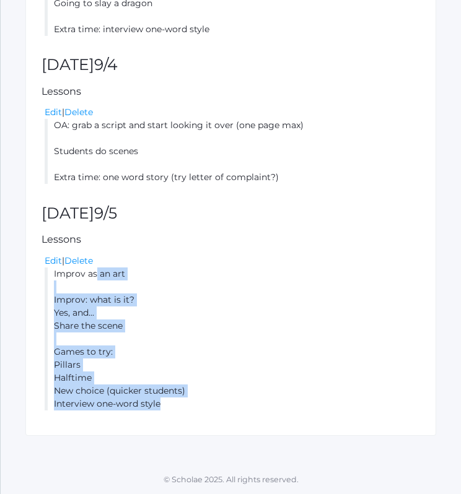
drag, startPoint x: 54, startPoint y: 275, endPoint x: 211, endPoint y: 413, distance: 208.9
copy li "Improv as an art Improv: what is it? Yes, and... Share the scene Games to try: …"
click at [47, 109] on link "Edit" at bounding box center [53, 112] width 17 height 11
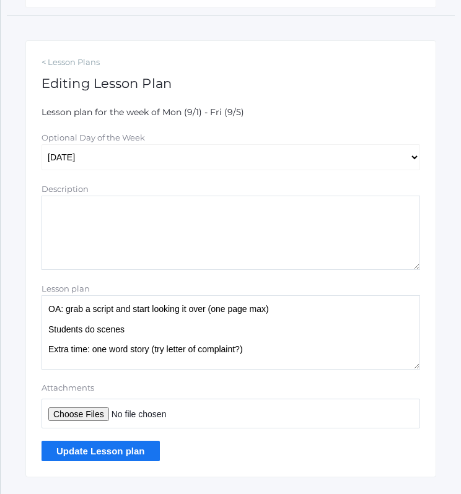
scroll to position [219, 0]
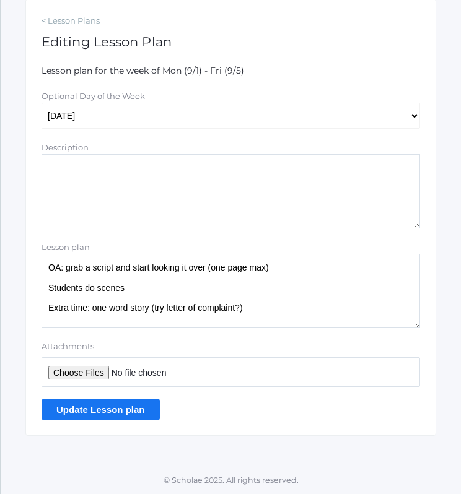
click at [155, 287] on textarea "OA: grab a script and start looking it over (one page max) Students do scenes E…" at bounding box center [231, 291] width 378 height 74
paste textarea "Improv as an art Improv: what is it? Yes, and... Share the scene Games to try: …"
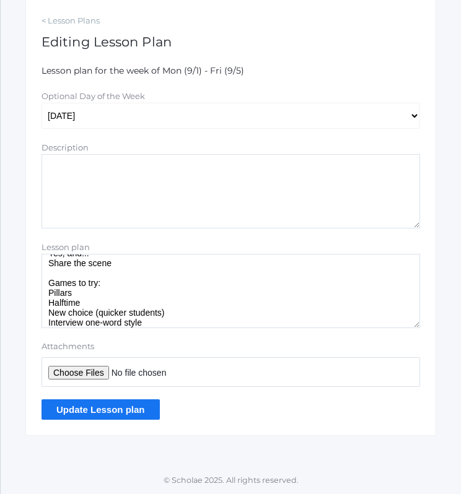
scroll to position [51, 0]
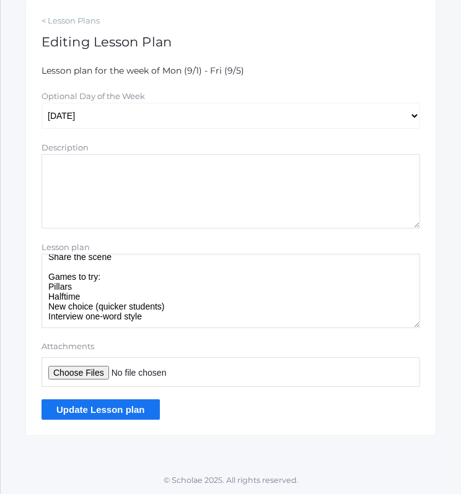
type textarea "Improv as an art Improv: what is it? Yes, and... Share the scene Games to try: …"
click at [117, 413] on input "Update Lesson plan" at bounding box center [101, 410] width 118 height 20
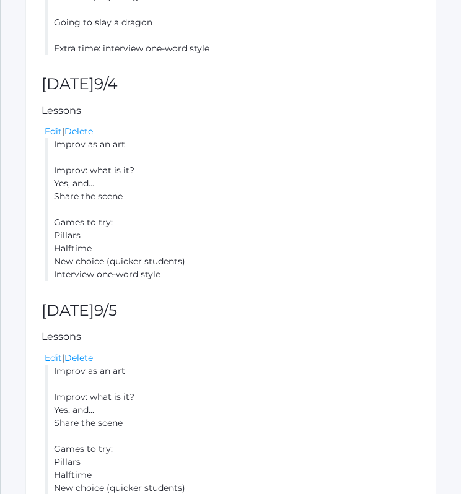
scroll to position [825, 0]
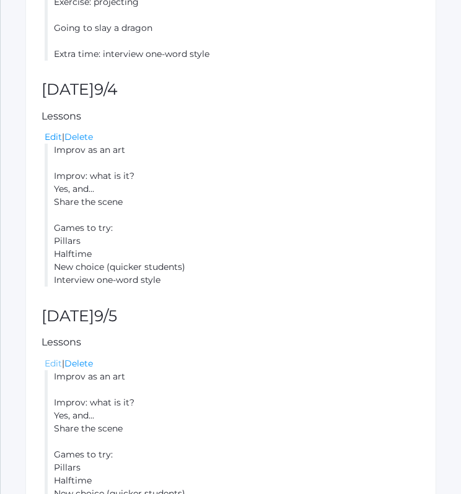
click at [59, 365] on link "Edit" at bounding box center [53, 363] width 17 height 11
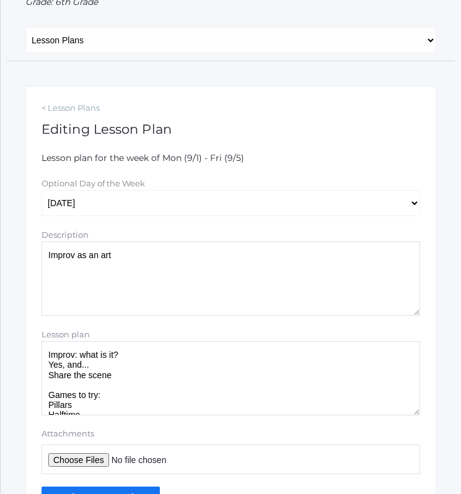
scroll to position [176, 0]
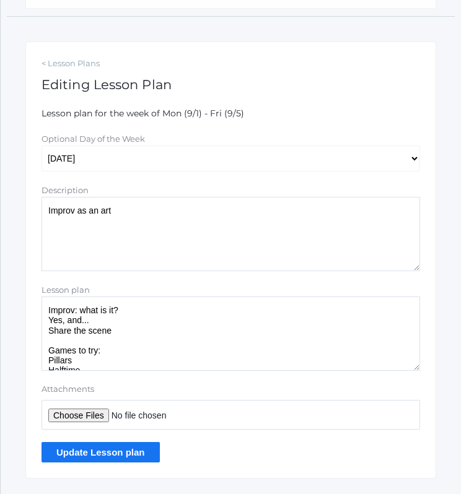
click at [176, 334] on textarea "Improv: what is it? Yes, and... Share the scene Games to try: Pillars Halftime …" at bounding box center [231, 334] width 378 height 74
click at [149, 333] on textarea "Improv: what is it? Yes, and... Share the scene Games to try: Pillars Halftime …" at bounding box center [231, 334] width 378 height 74
paste textarea "OA: grab a script and start looking it over (one page max) Students do scenes E…"
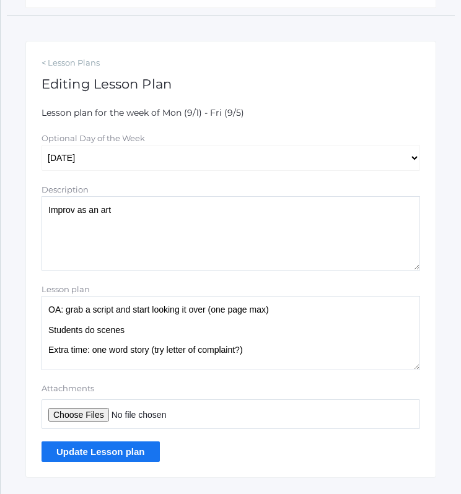
scroll to position [168, 0]
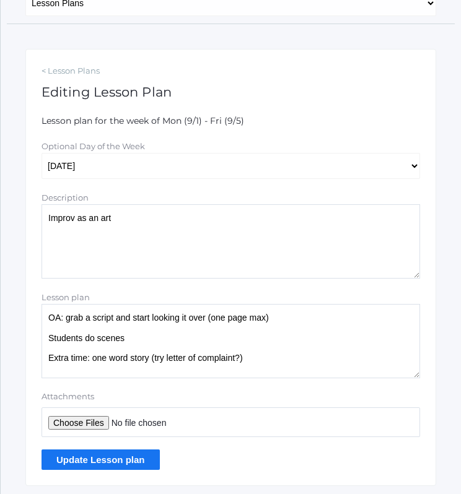
type textarea "OA: grab a script and start looking it over (one page max) Students do scenes E…"
click at [108, 461] on input "Update Lesson plan" at bounding box center [101, 460] width 118 height 20
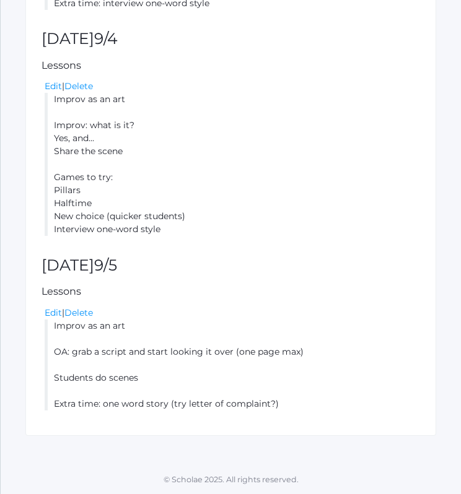
scroll to position [837, 0]
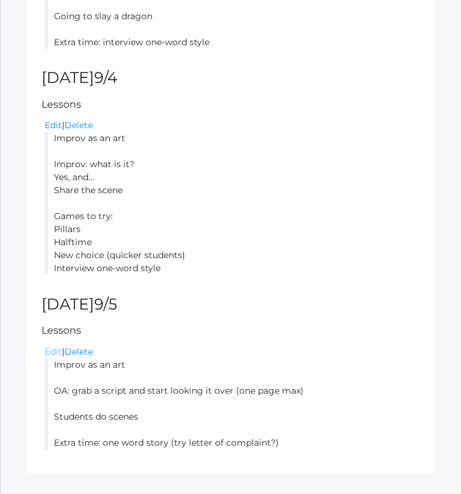
click at [53, 351] on link "Edit" at bounding box center [53, 351] width 17 height 11
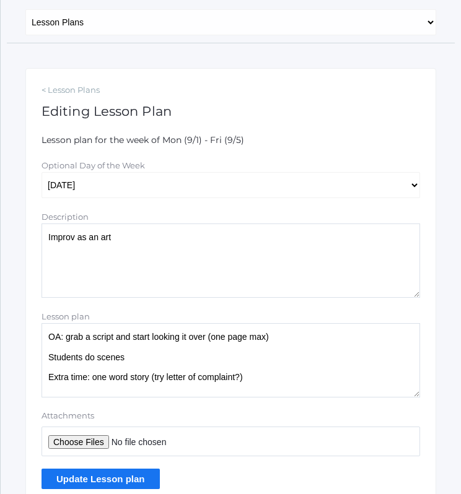
scroll to position [151, 0]
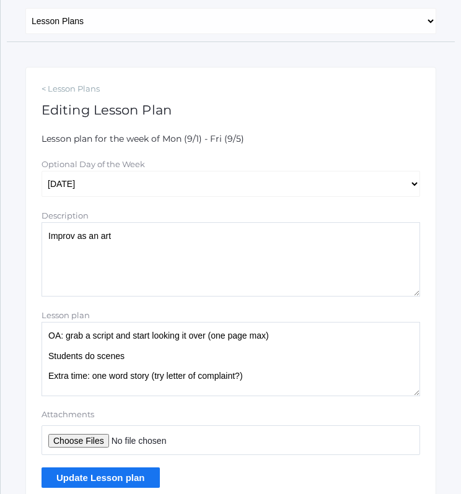
click at [162, 242] on textarea "Improv as an art" at bounding box center [231, 259] width 378 height 74
type textarea "I"
click at [97, 481] on input "Update Lesson plan" at bounding box center [101, 478] width 118 height 20
